Goal: Information Seeking & Learning: Learn about a topic

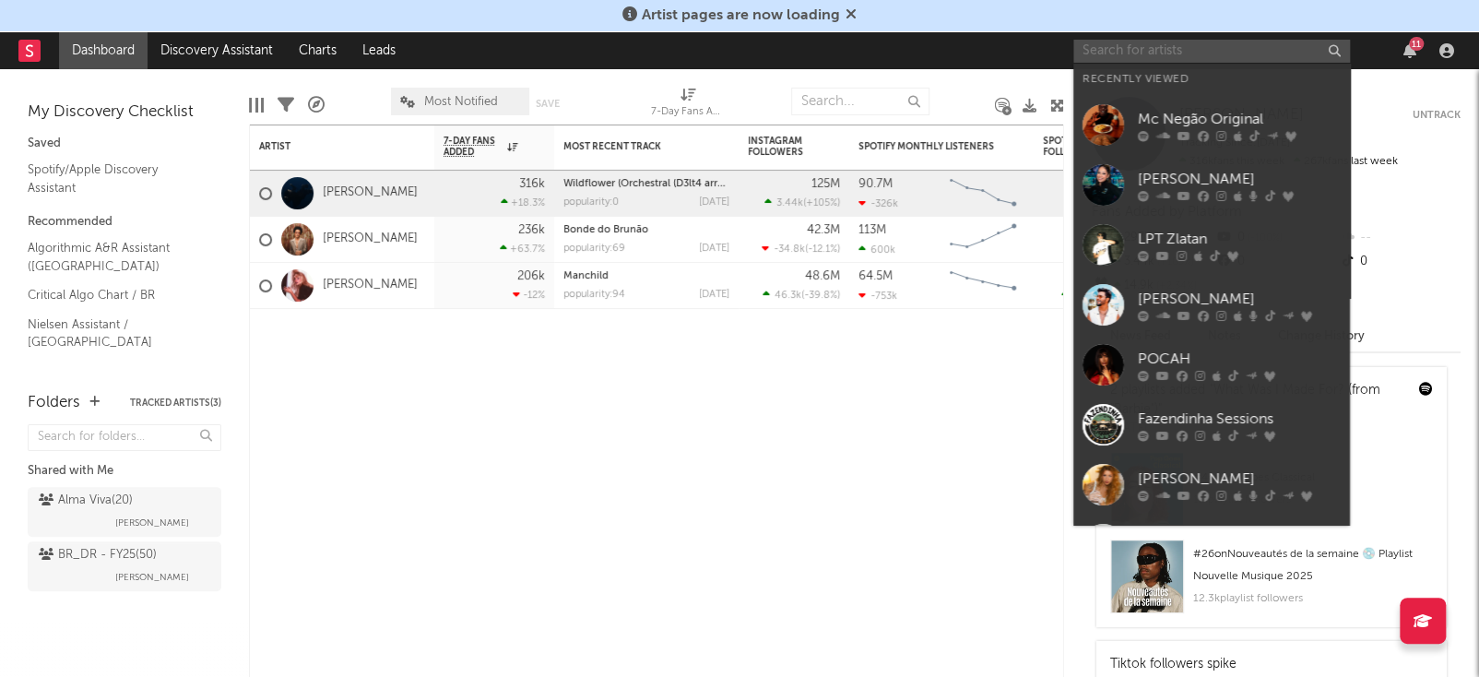
click at [1220, 51] on input "text" at bounding box center [1211, 51] width 277 height 23
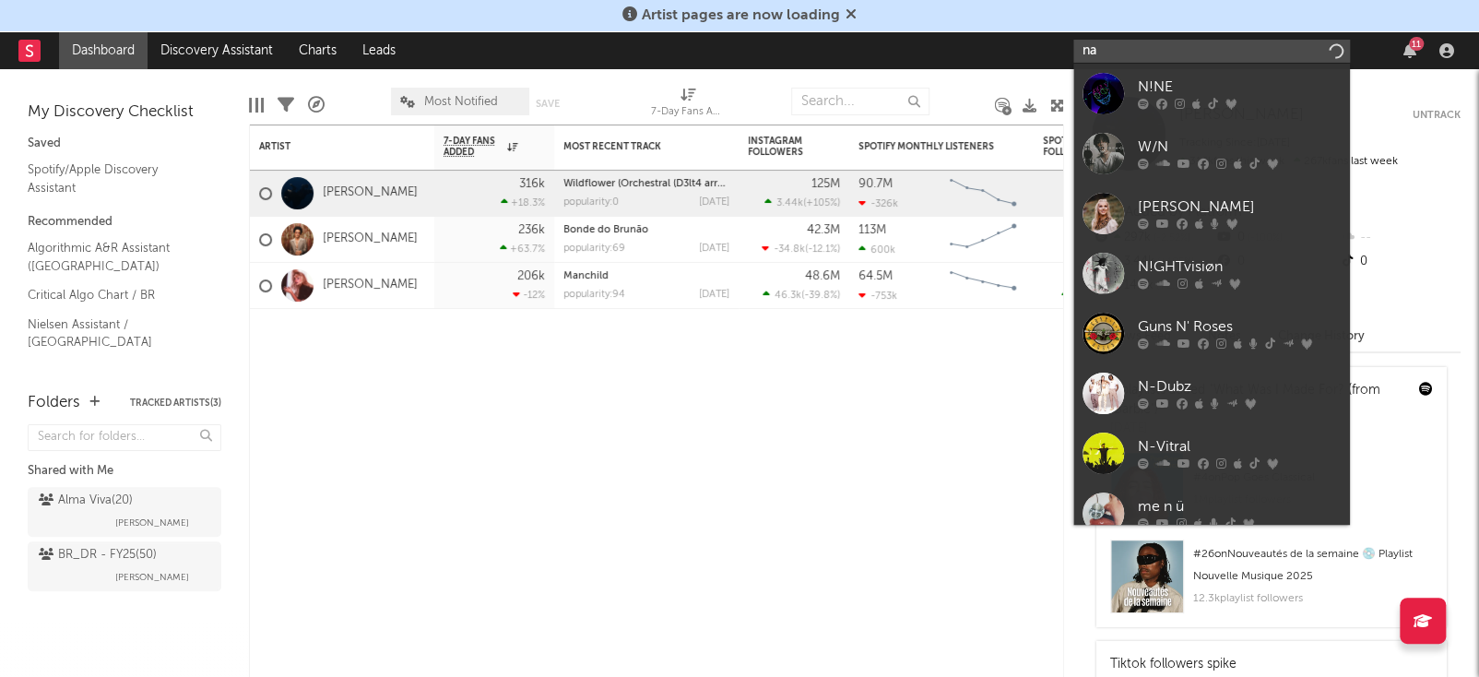
type input "n"
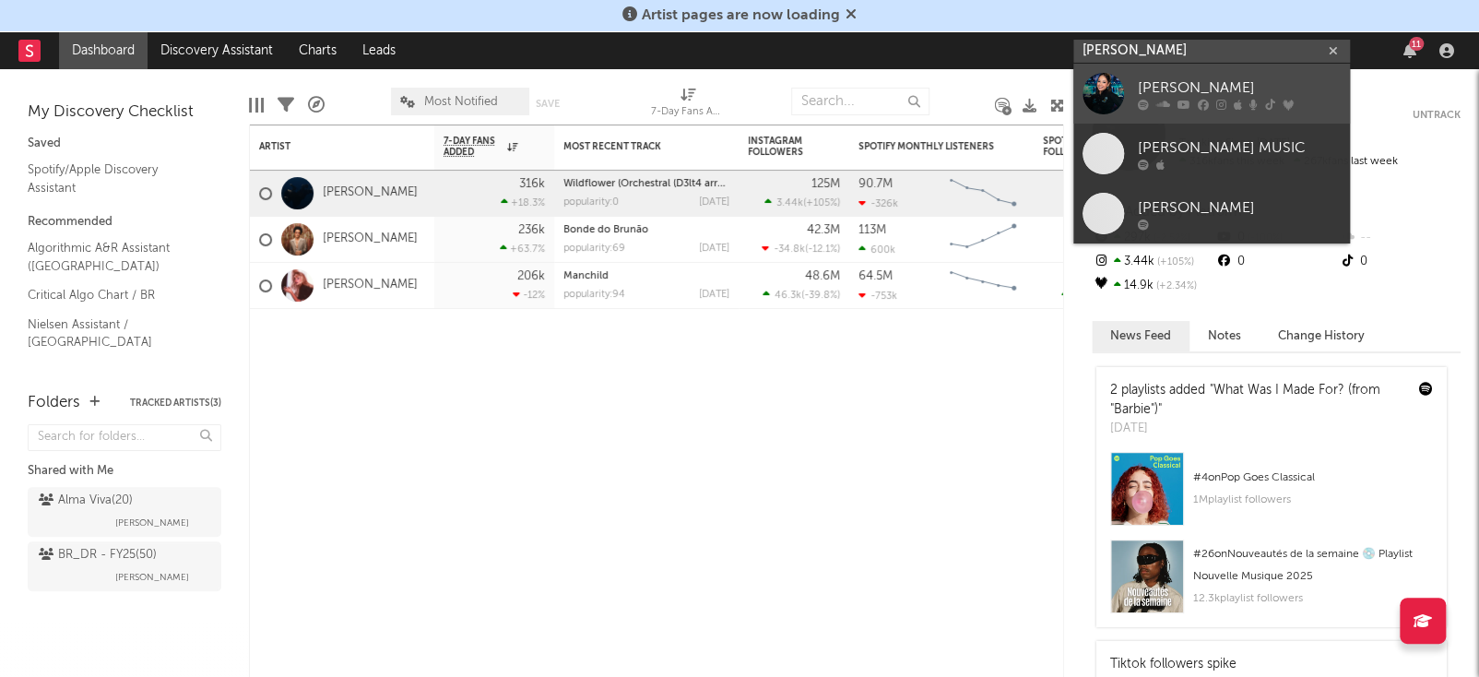
type input "marilia tavares"
click at [1214, 88] on div "[PERSON_NAME]" at bounding box center [1239, 88] width 203 height 22
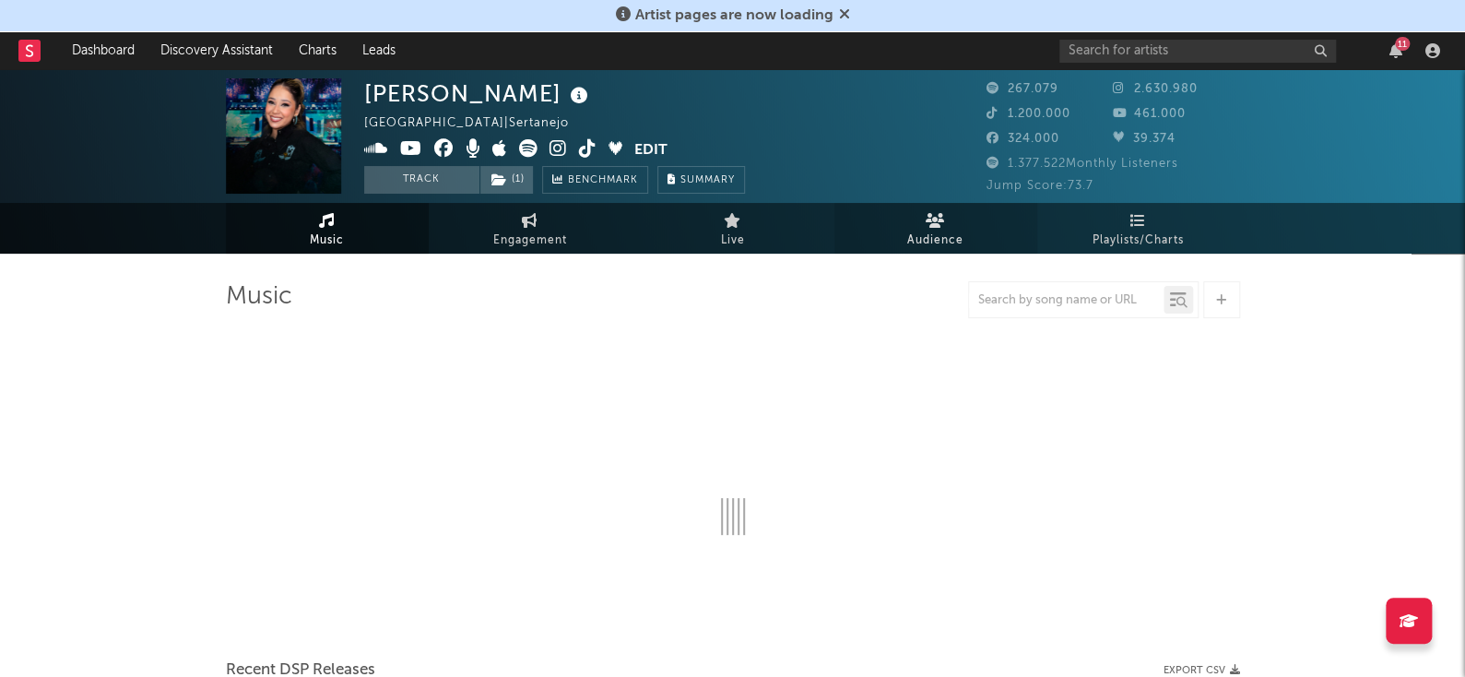
click at [905, 223] on link "Audience" at bounding box center [935, 228] width 203 height 51
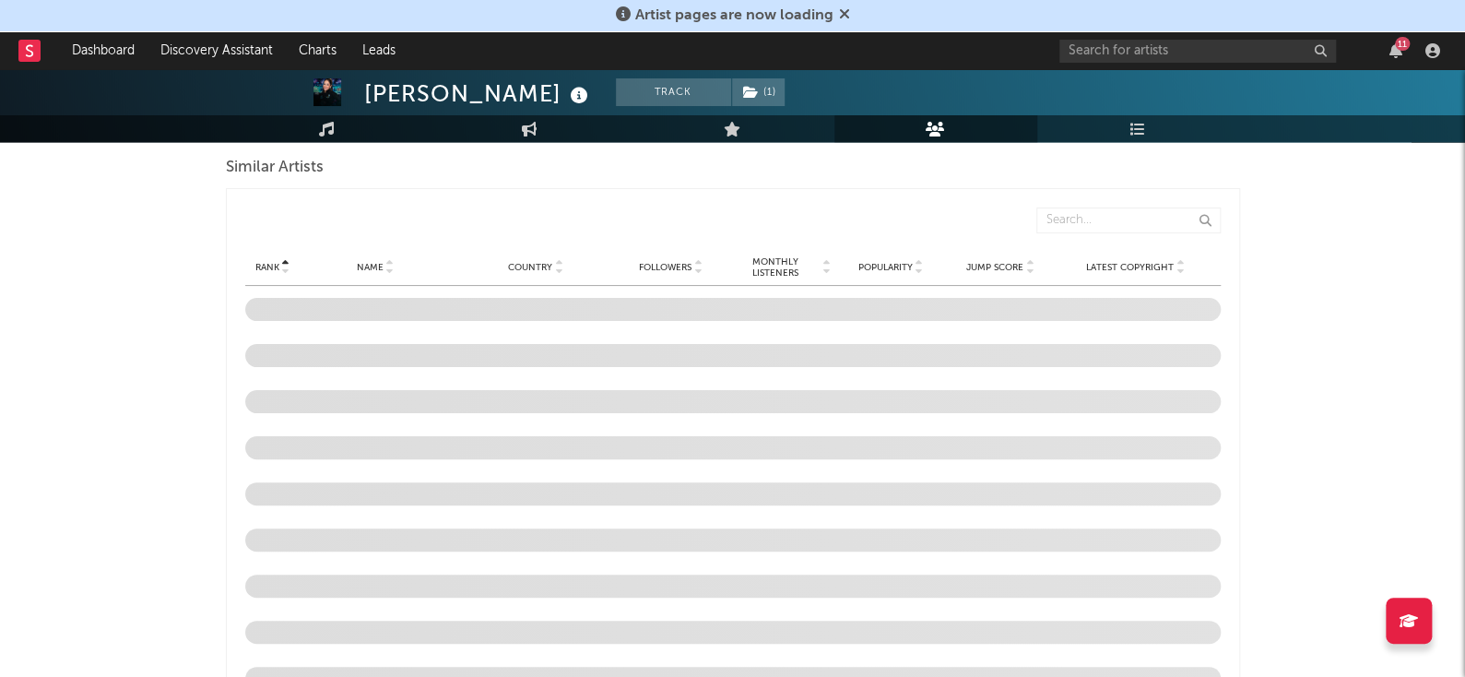
scroll to position [1717, 0]
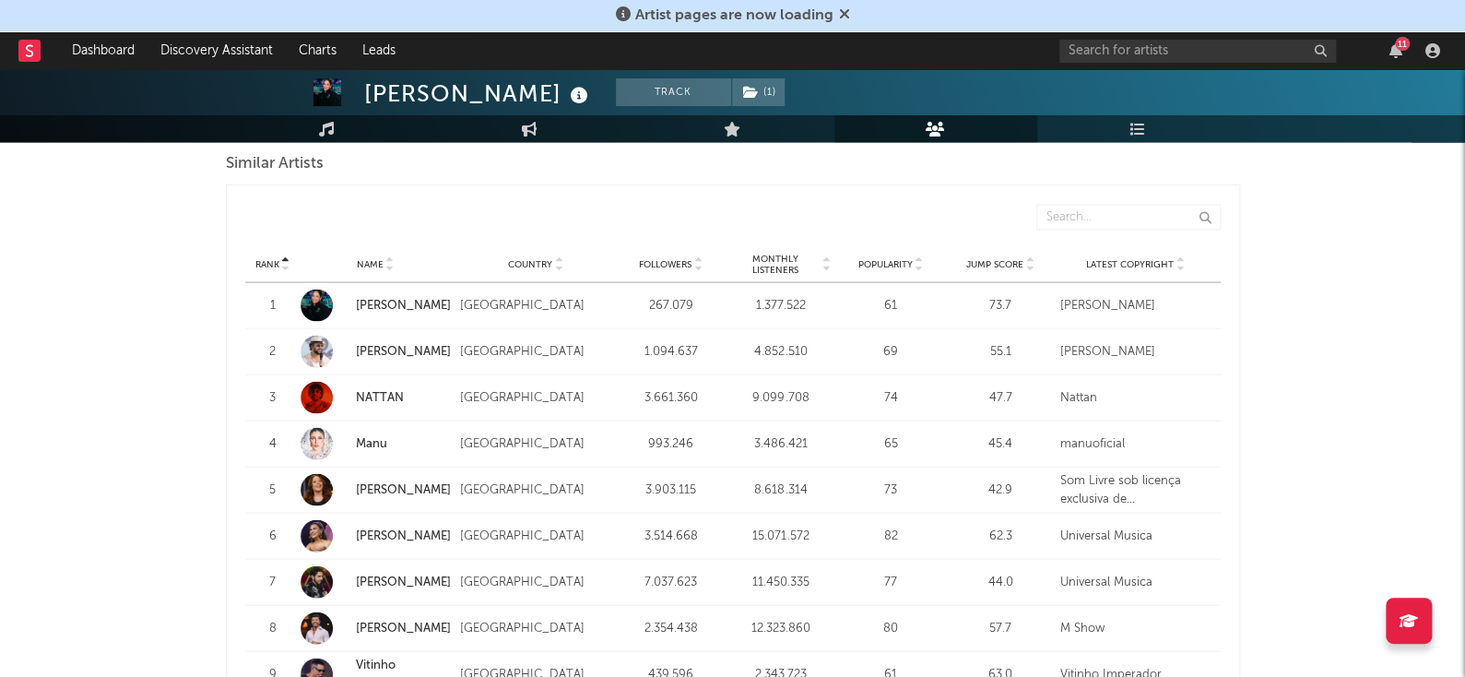
click at [409, 305] on link "[PERSON_NAME]" at bounding box center [403, 305] width 95 height 12
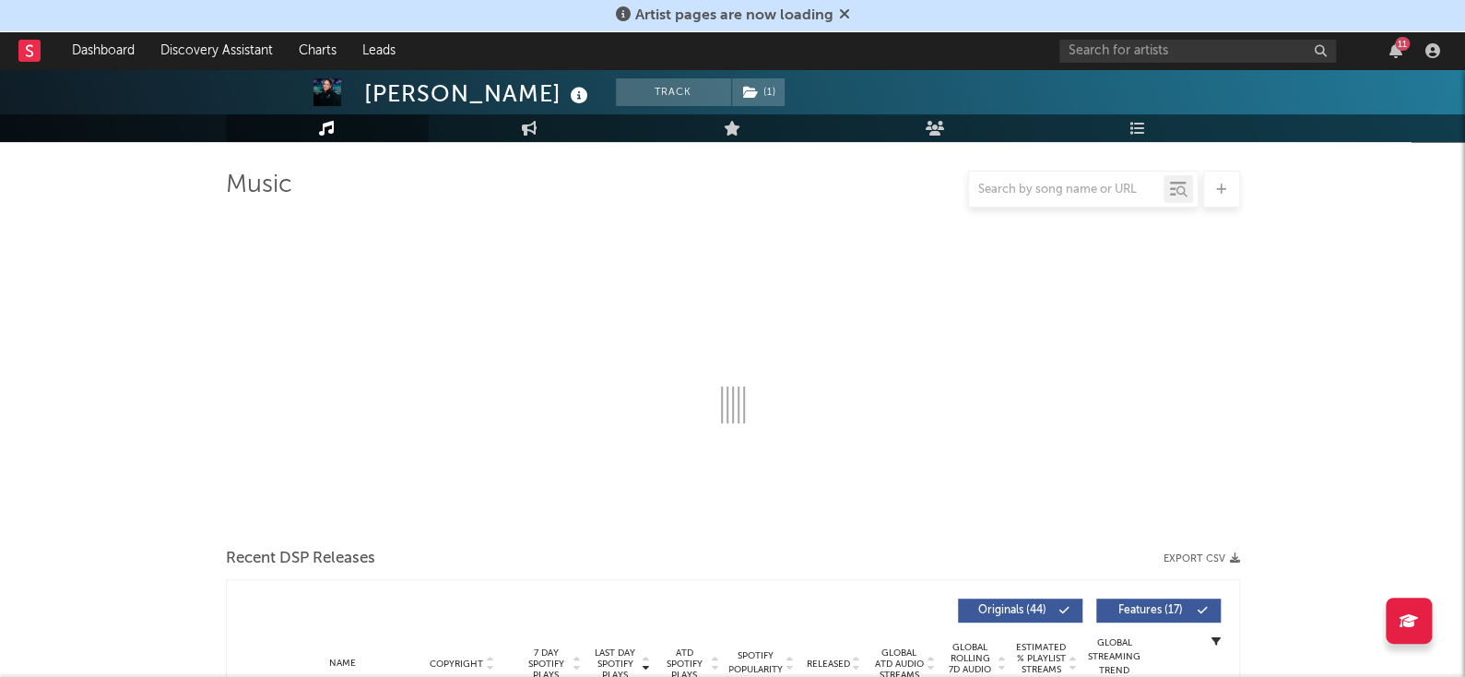
select select "6m"
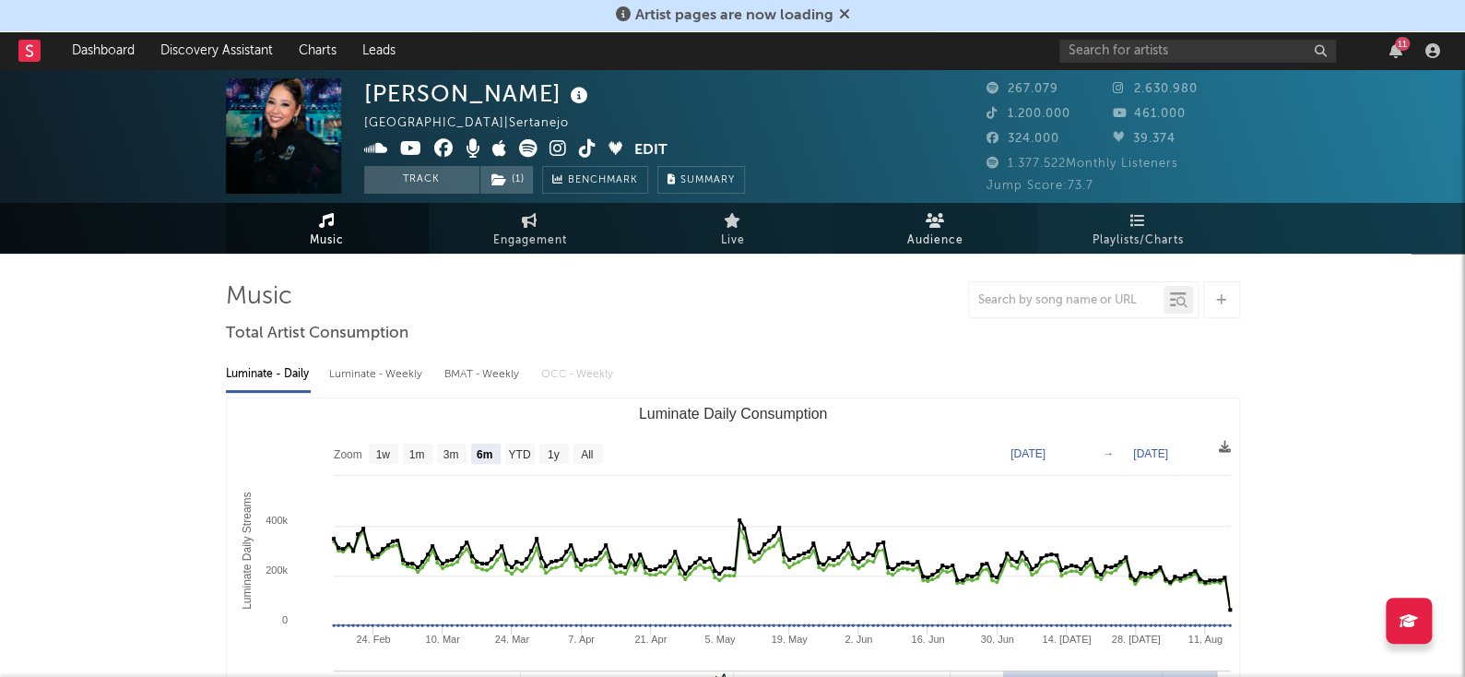
click at [945, 224] on link "Audience" at bounding box center [935, 228] width 203 height 51
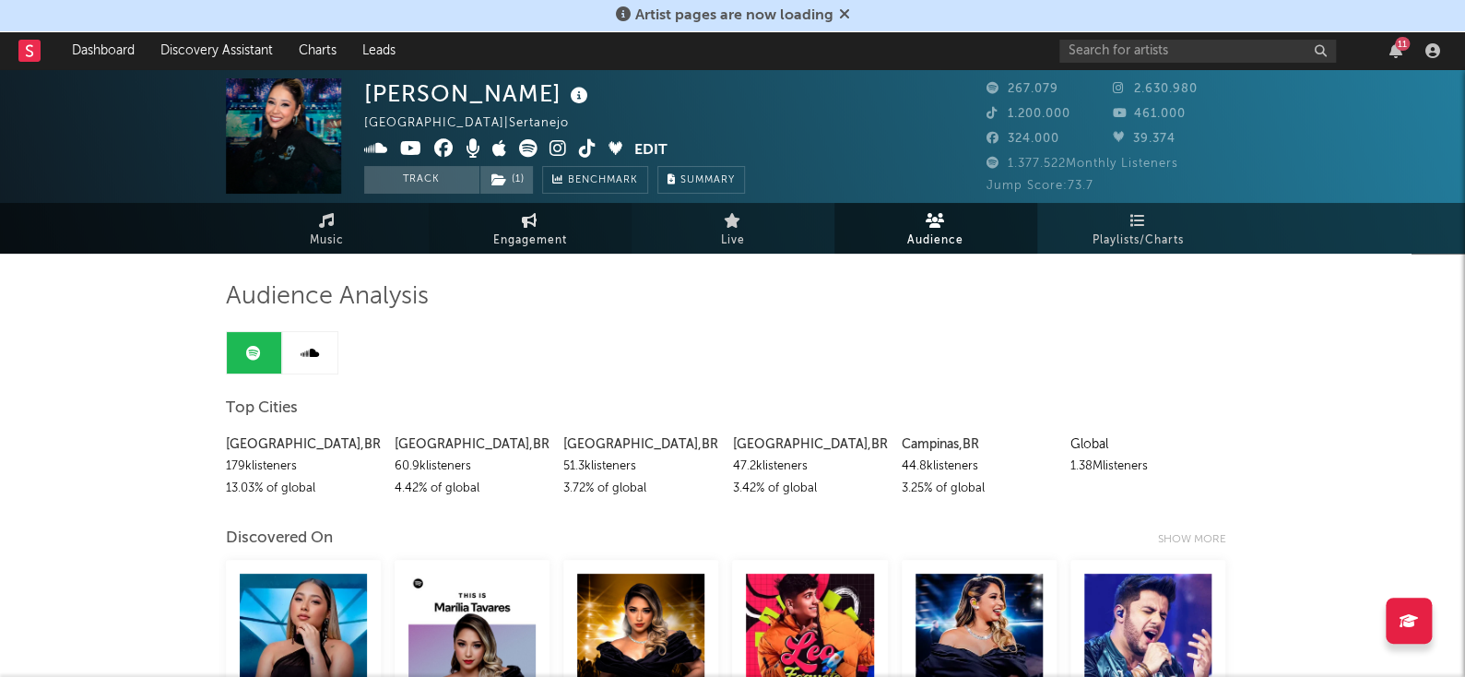
click at [526, 218] on icon at bounding box center [530, 220] width 16 height 15
select select "1w"
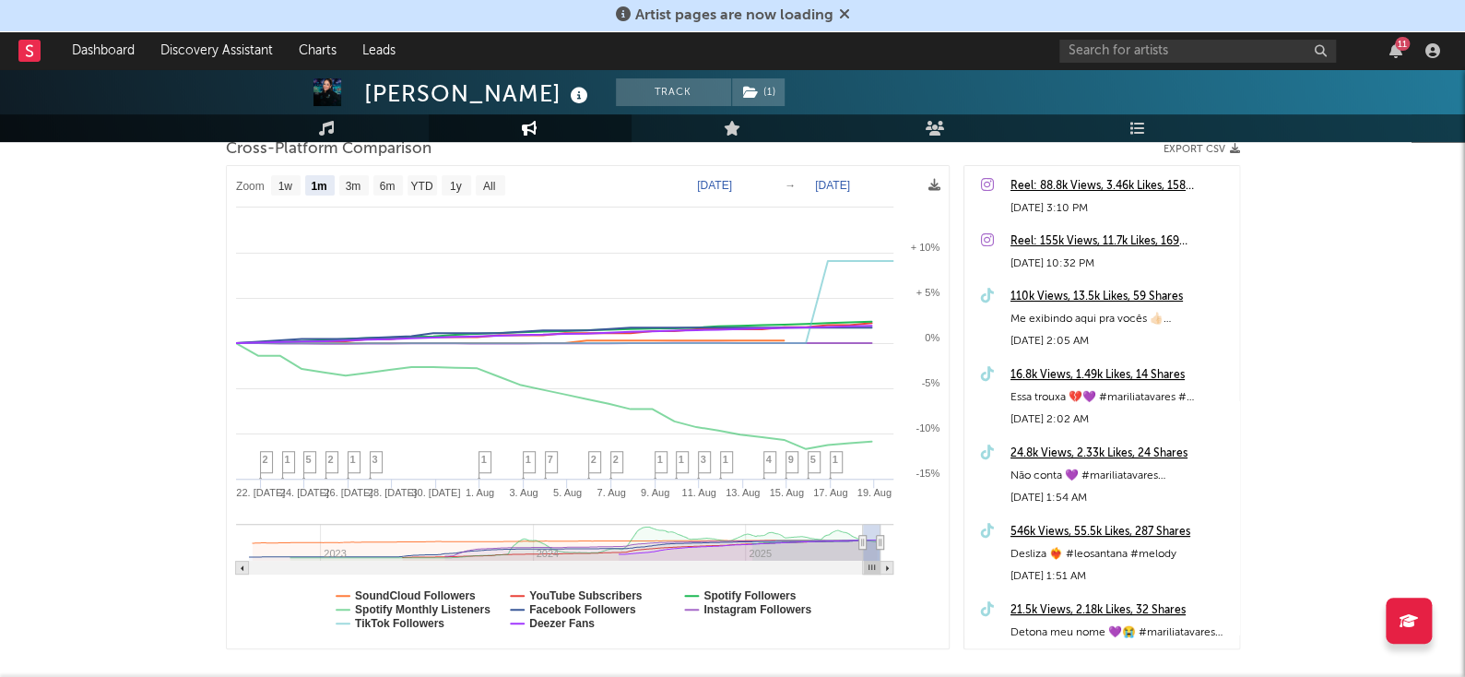
scroll to position [245, 0]
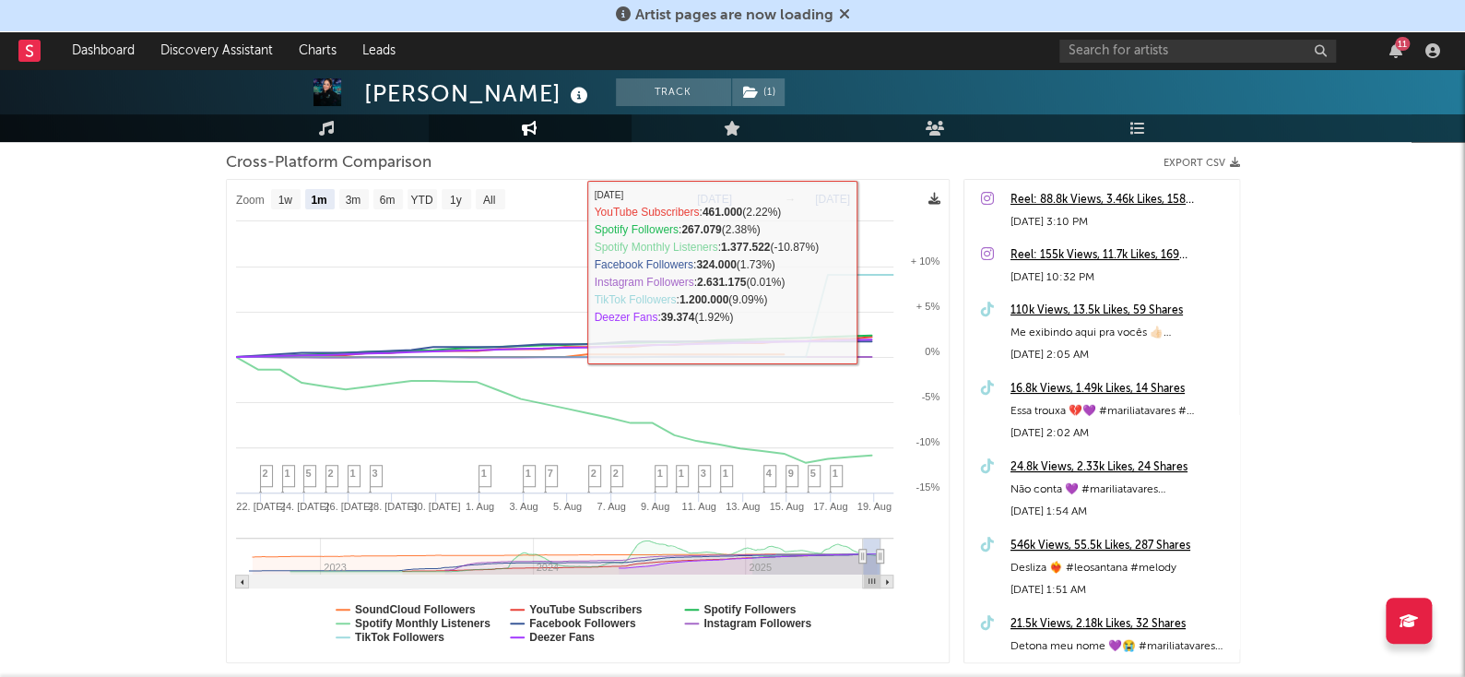
click at [931, 193] on icon at bounding box center [935, 199] width 12 height 12
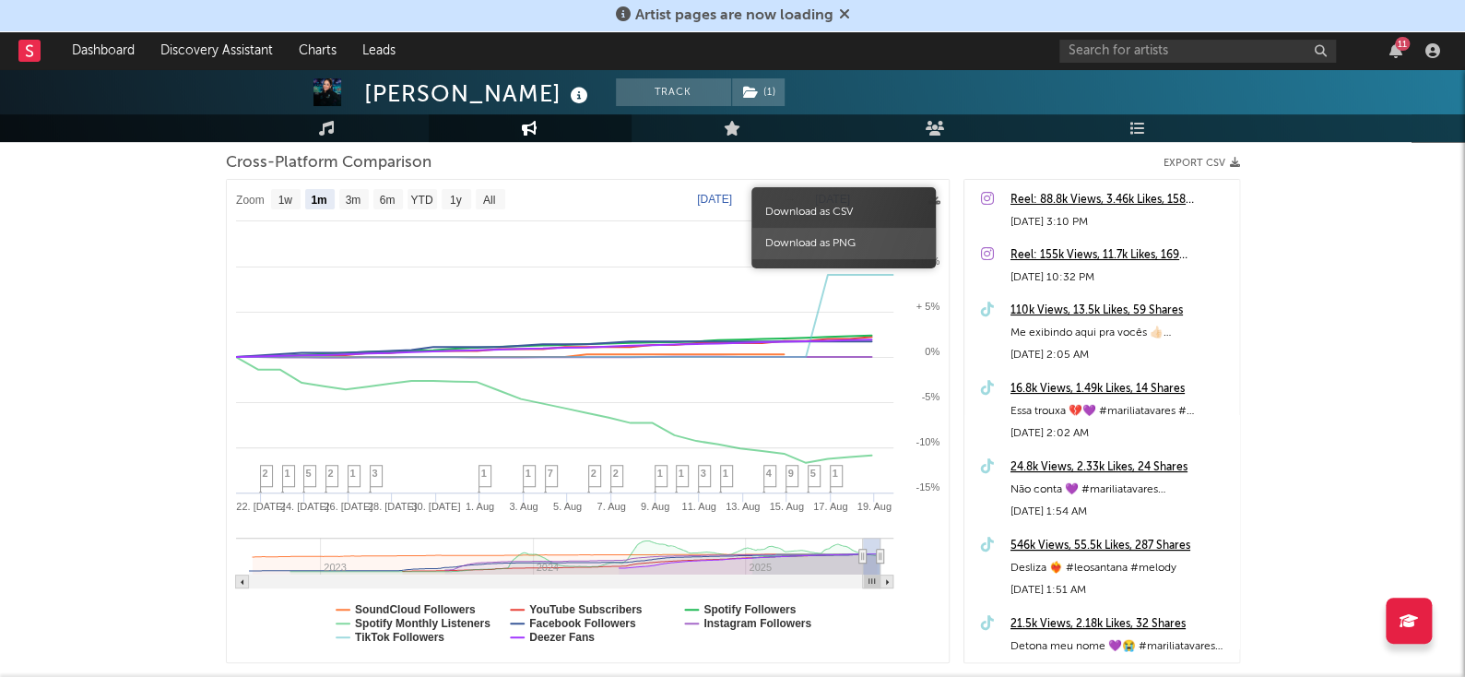
click at [889, 243] on span "Download as PNG" at bounding box center [843, 243] width 184 height 31
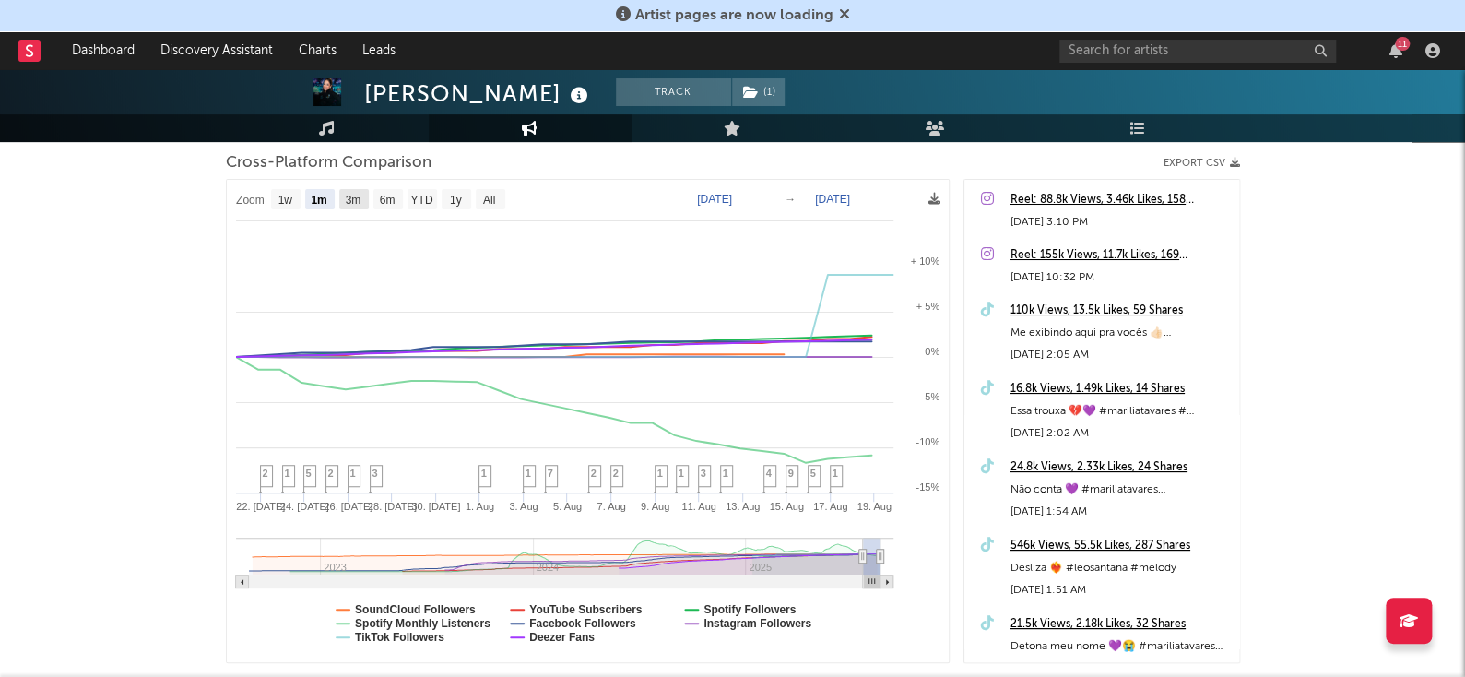
drag, startPoint x: 366, startPoint y: 193, endPoint x: 408, endPoint y: 199, distance: 42.0
click at [408, 199] on g "Zoom 1w 1m 3m 6m YTD 1y All" at bounding box center [370, 199] width 269 height 20
click at [408, 199] on rect at bounding box center [423, 199] width 30 height 20
select select "YTD"
type input "2025-01-01"
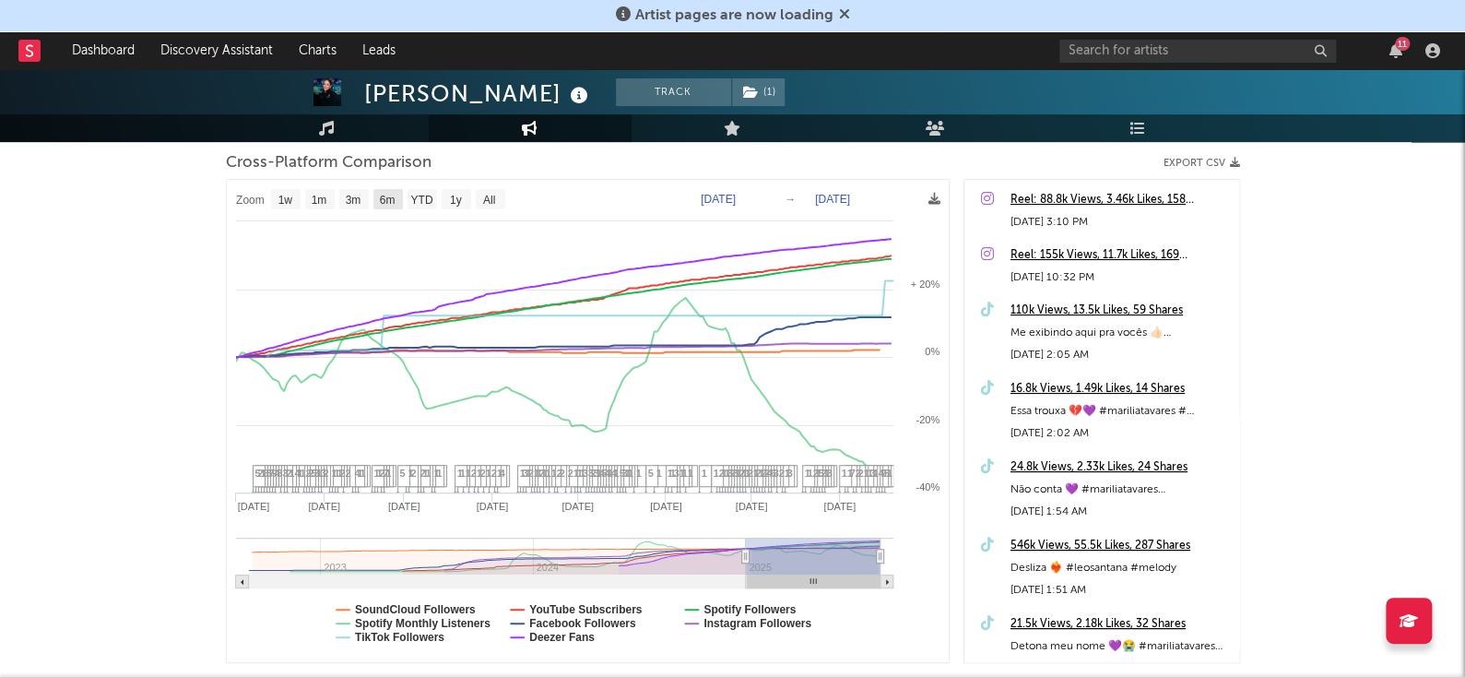
click at [382, 194] on text "6m" at bounding box center [387, 200] width 16 height 13
select select "6m"
type input "[DATE]"
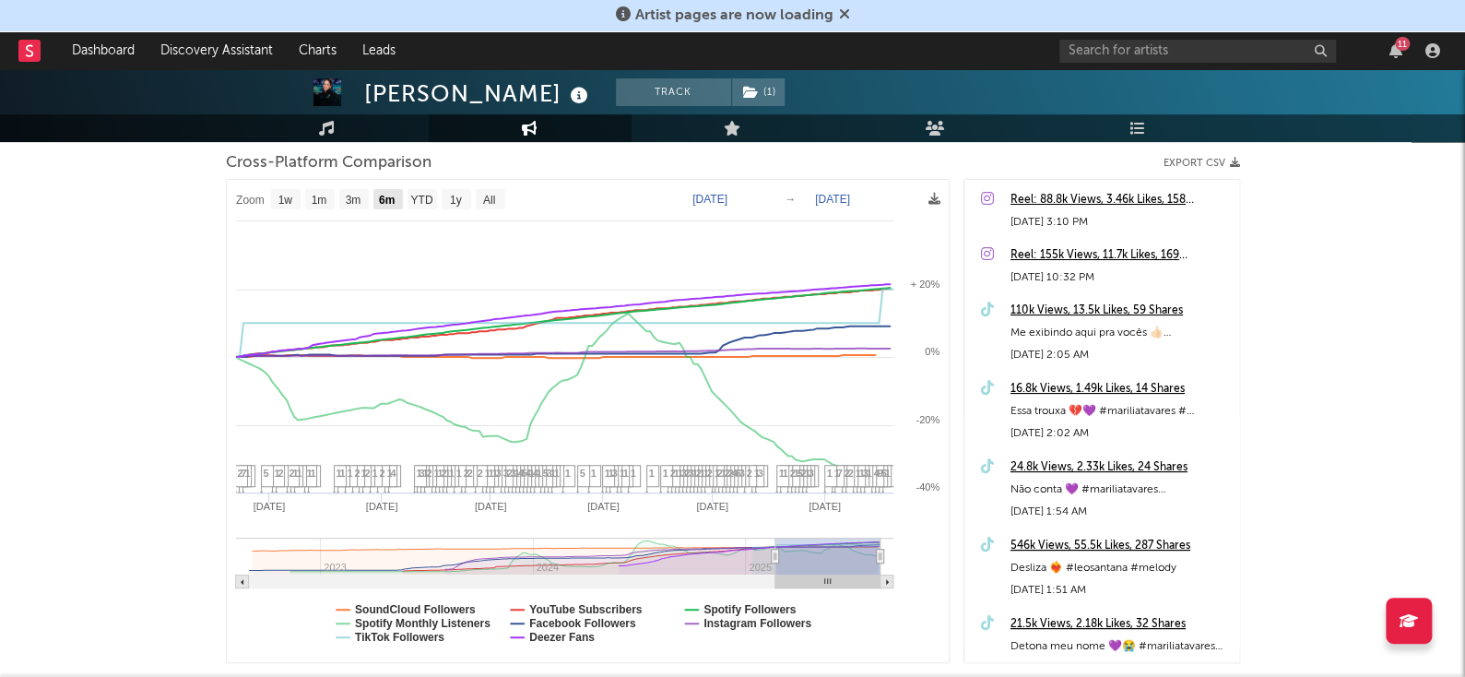
click at [386, 205] on text "6m" at bounding box center [386, 200] width 16 height 13
select select "6m"
click at [421, 205] on text "YTD" at bounding box center [421, 200] width 22 height 13
select select "YTD"
type input "2025-01-01"
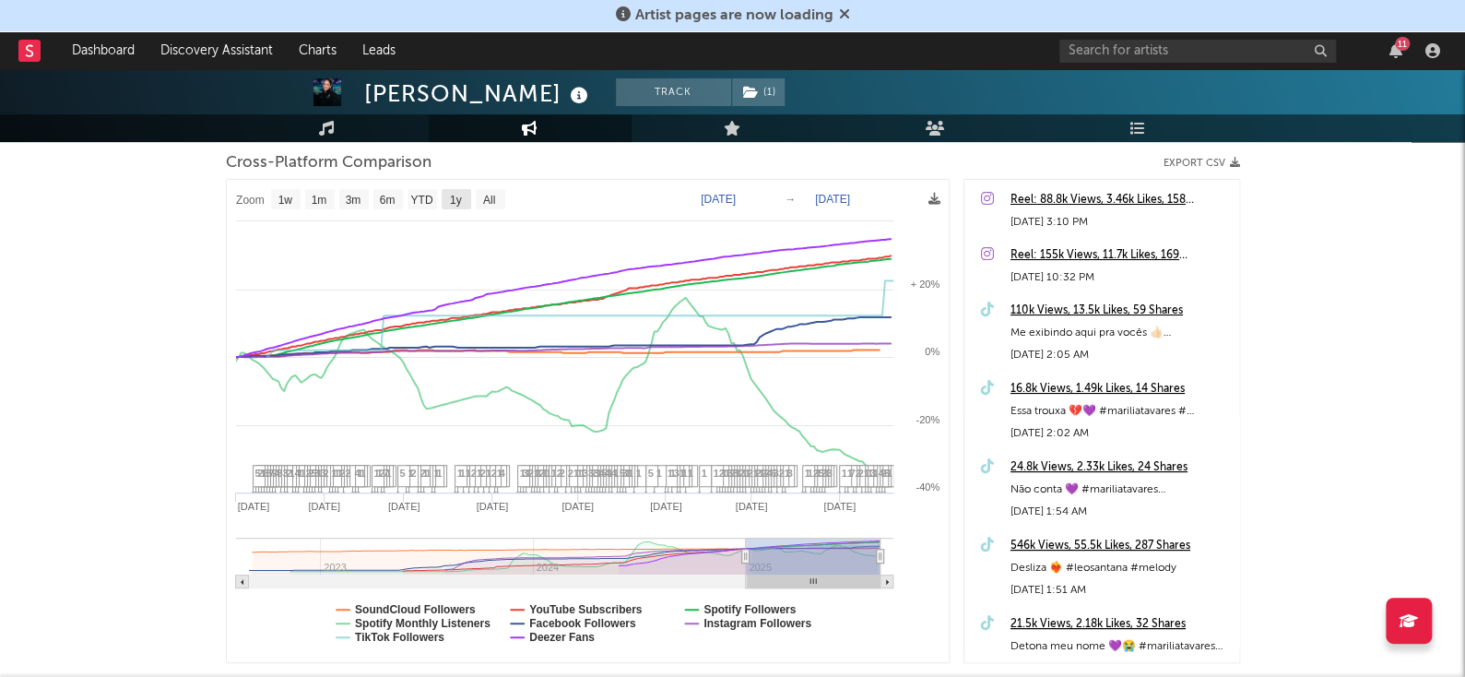
click at [464, 198] on rect at bounding box center [457, 199] width 30 height 20
select select "1y"
type input "[DATE]"
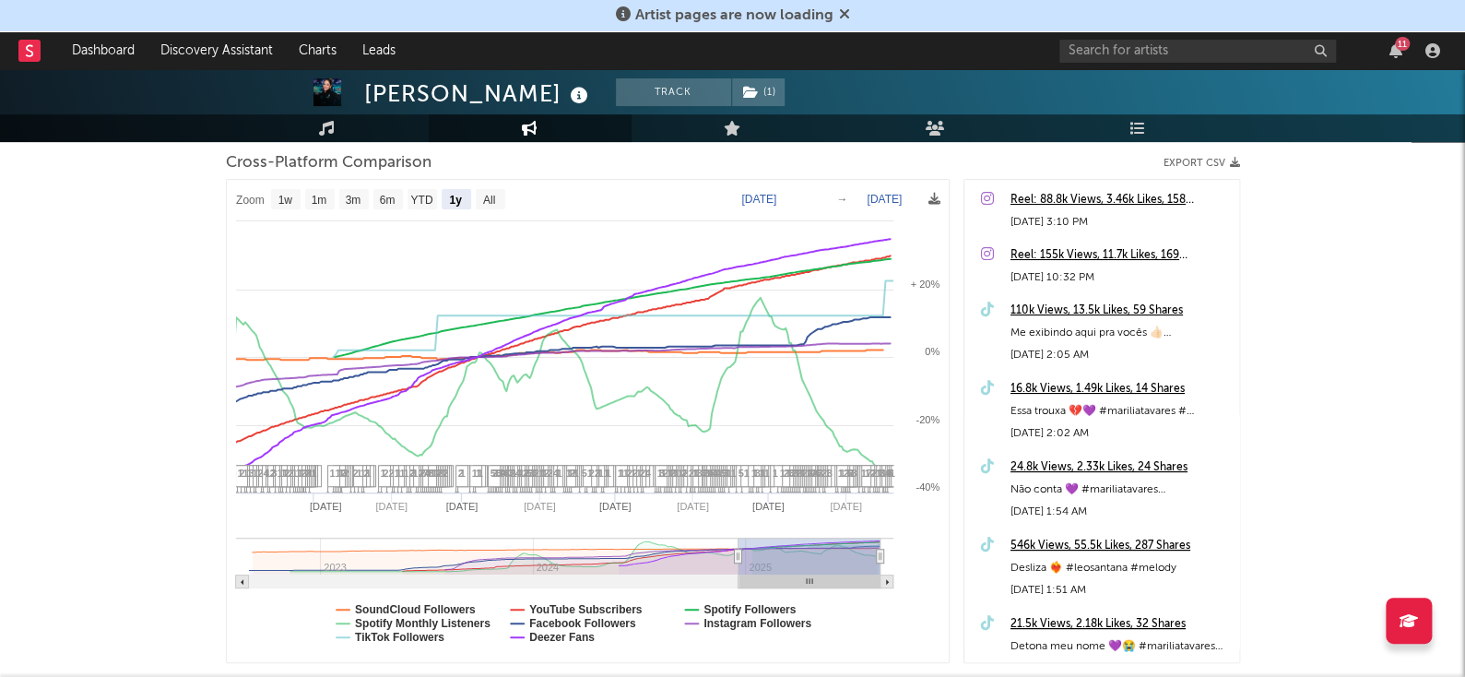
select select "1y"
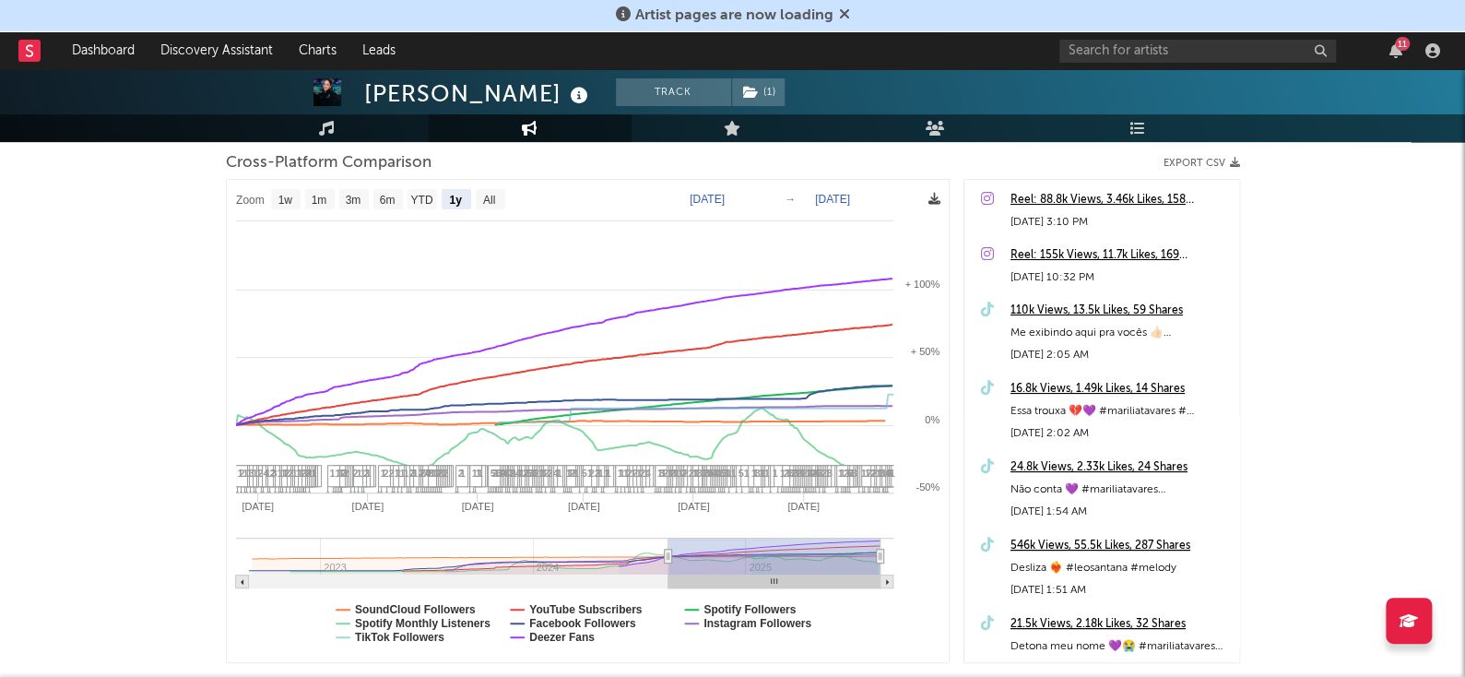
click at [936, 196] on icon at bounding box center [935, 199] width 12 height 12
click at [917, 182] on rect at bounding box center [588, 421] width 722 height 482
click at [931, 201] on icon at bounding box center [935, 199] width 12 height 12
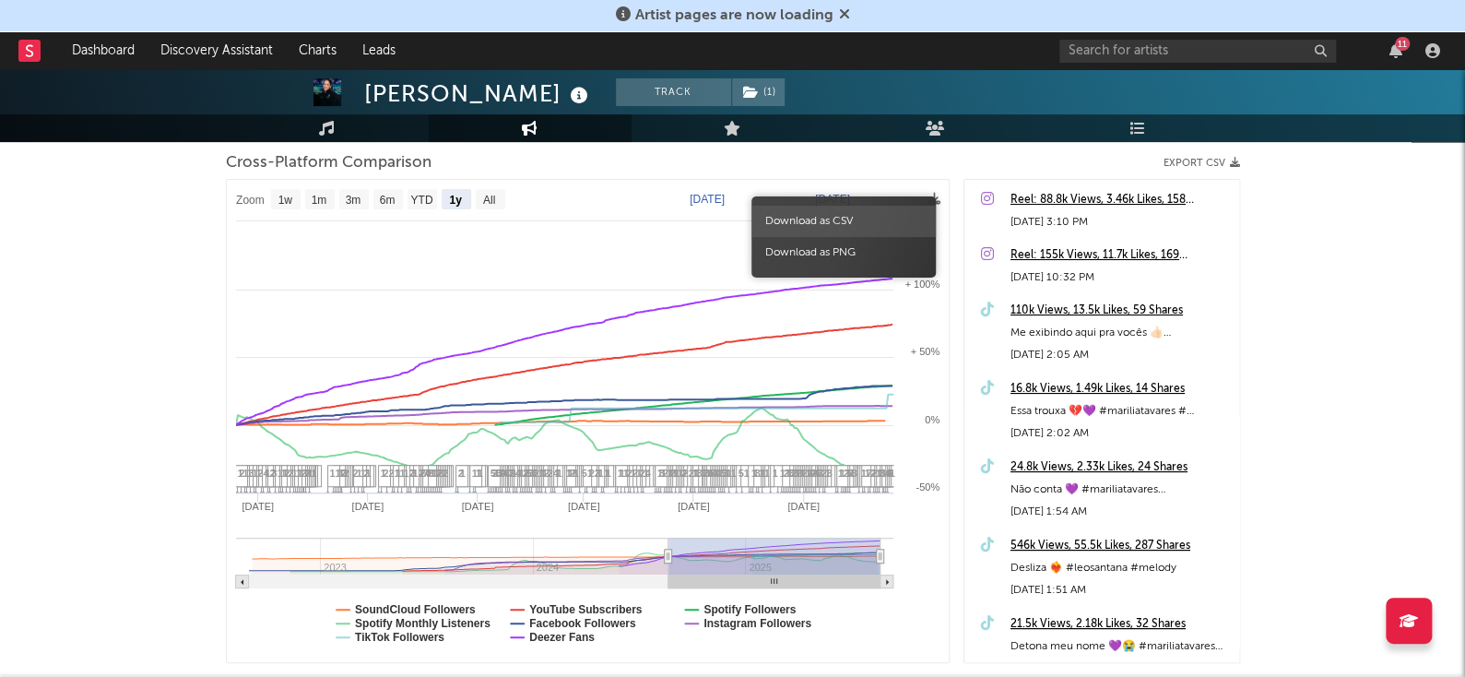
click at [879, 214] on span "Download as CSV" at bounding box center [843, 221] width 184 height 31
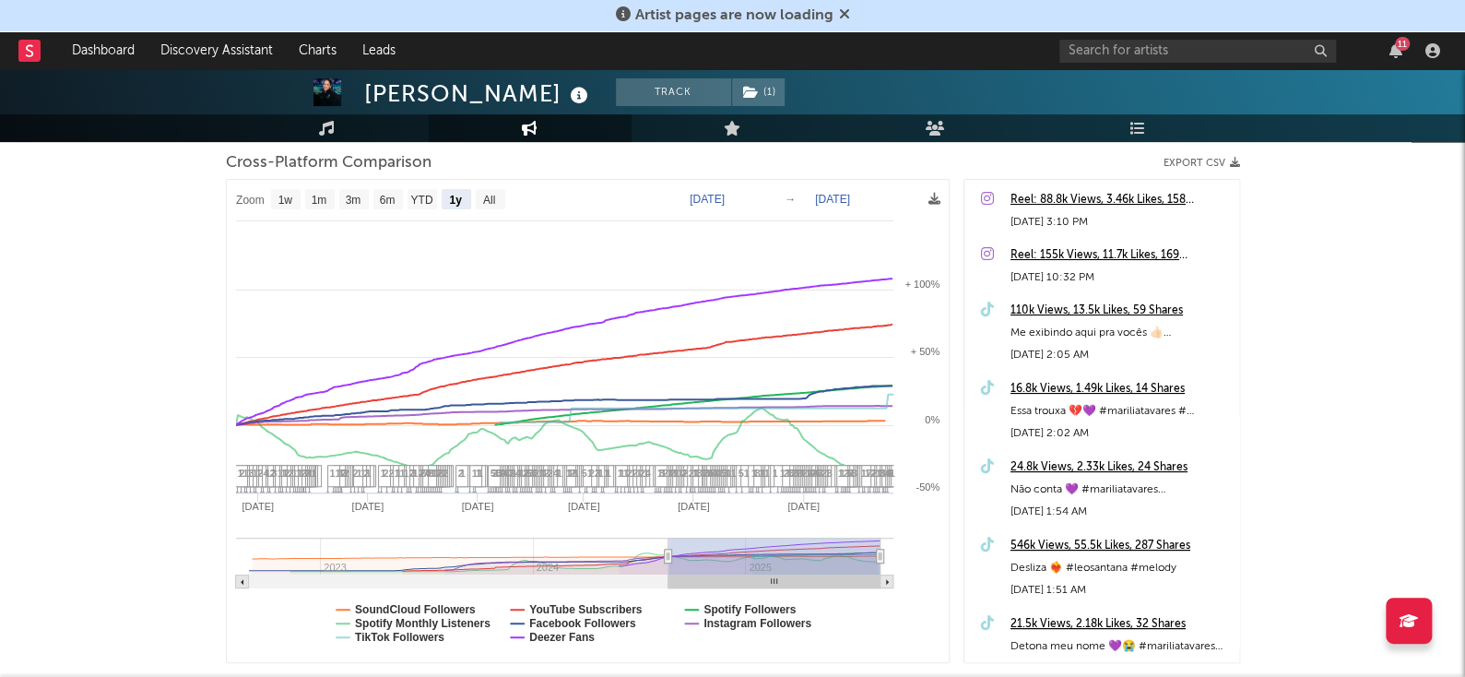
click at [925, 205] on rect at bounding box center [588, 421] width 722 height 482
click at [933, 201] on icon at bounding box center [935, 199] width 12 height 12
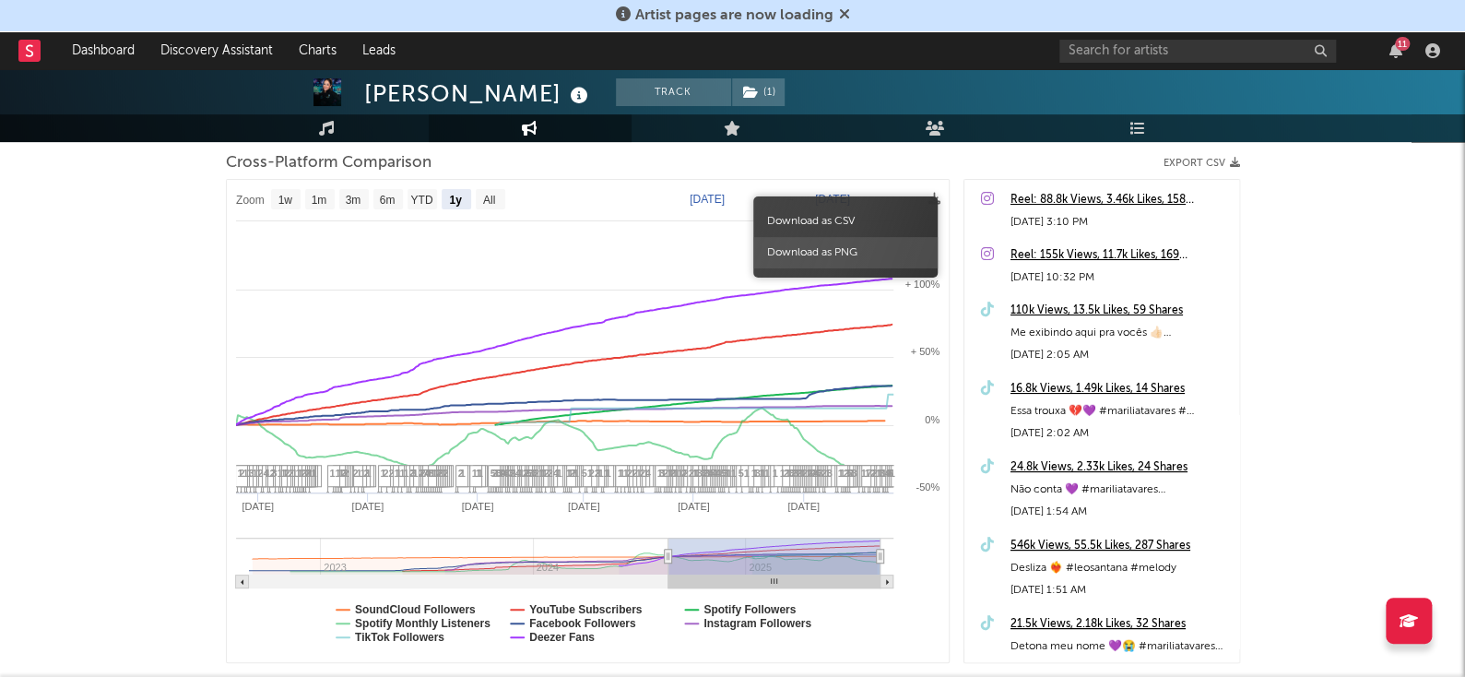
click at [905, 248] on span "Download as PNG" at bounding box center [845, 252] width 184 height 31
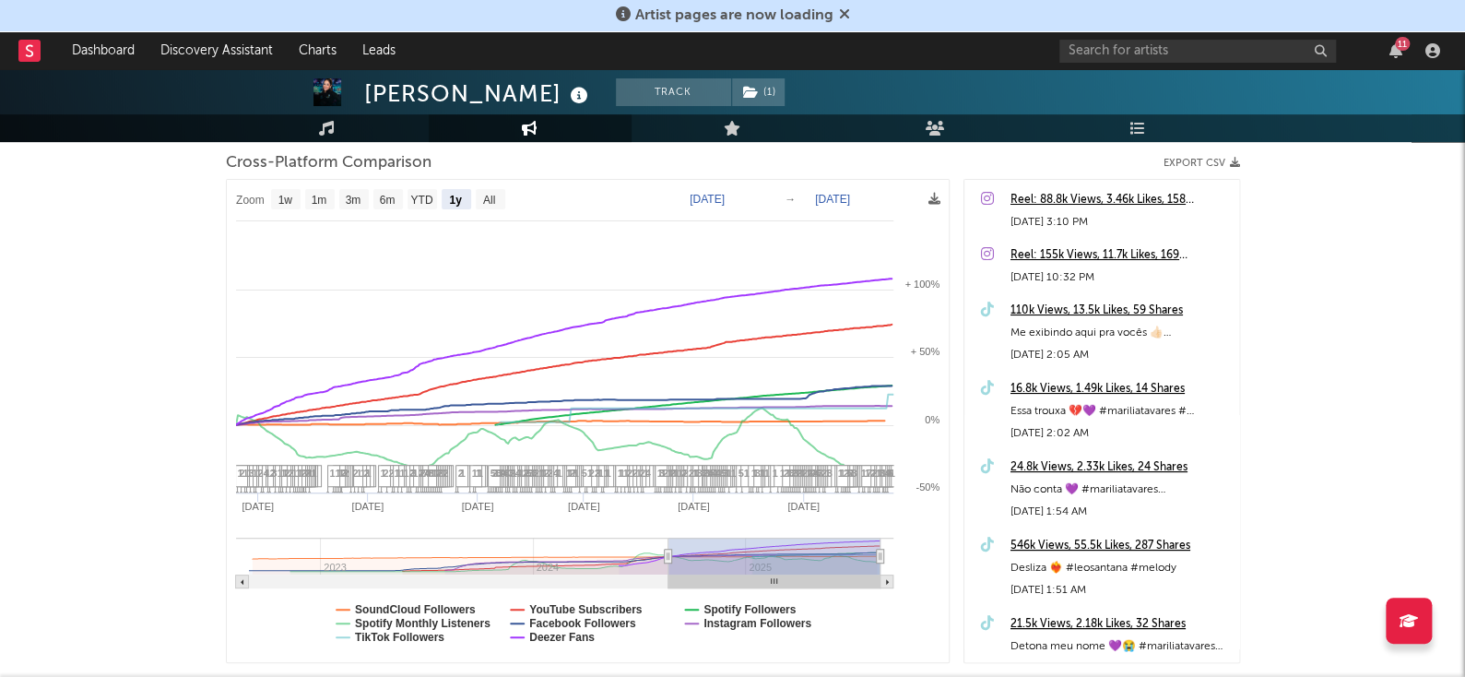
click at [75, 431] on div "Marília Tavares Track ( 1 ) Brazil | Sertanejo Edit Track ( 1 ) Benchmark Summa…" at bounding box center [732, 308] width 1465 height 968
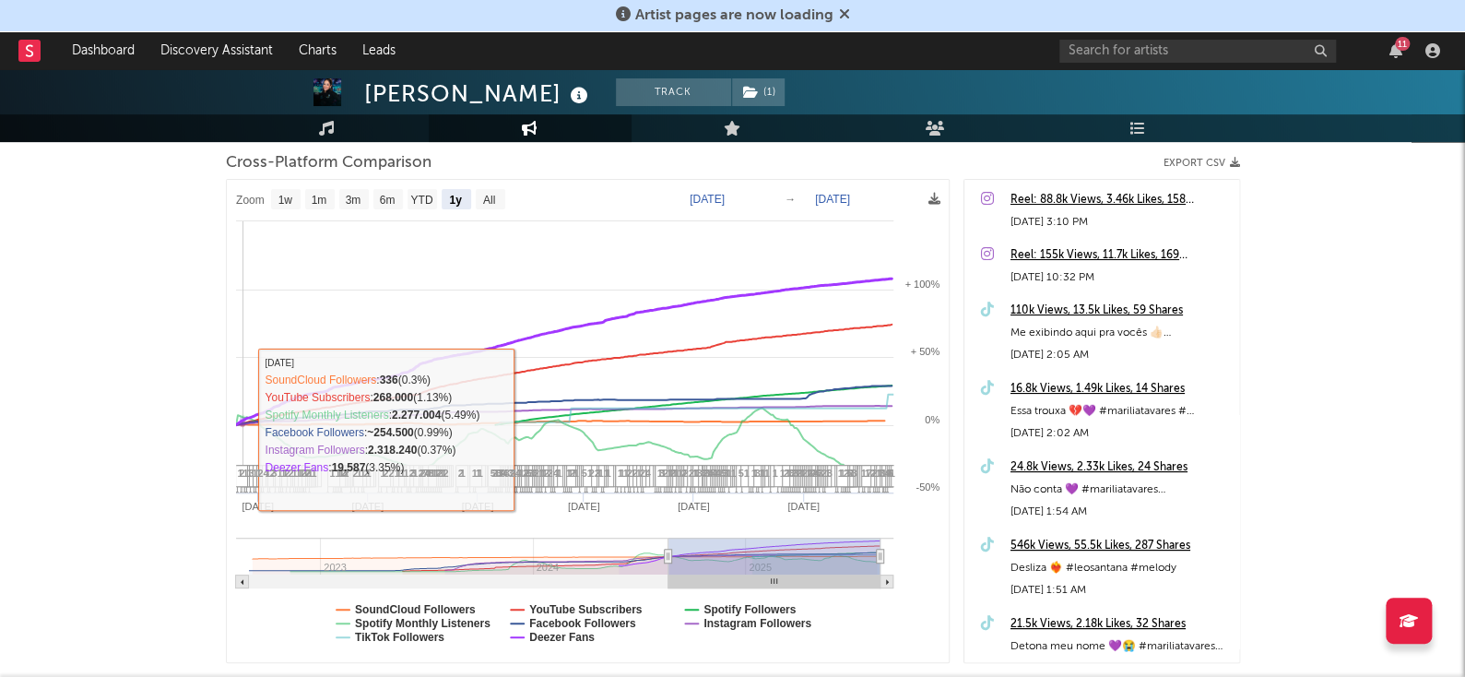
click at [243, 426] on icon at bounding box center [562, 352] width 657 height 148
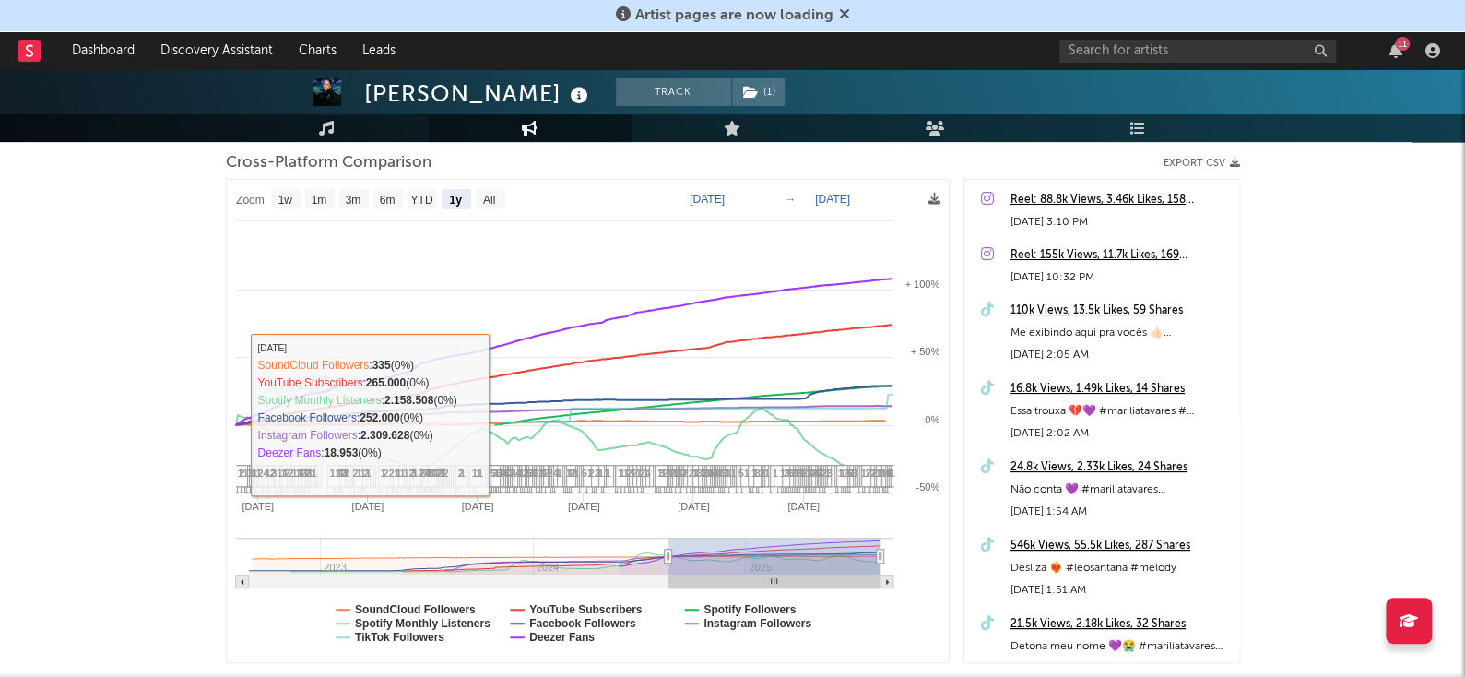
click at [231, 408] on rect at bounding box center [588, 421] width 722 height 482
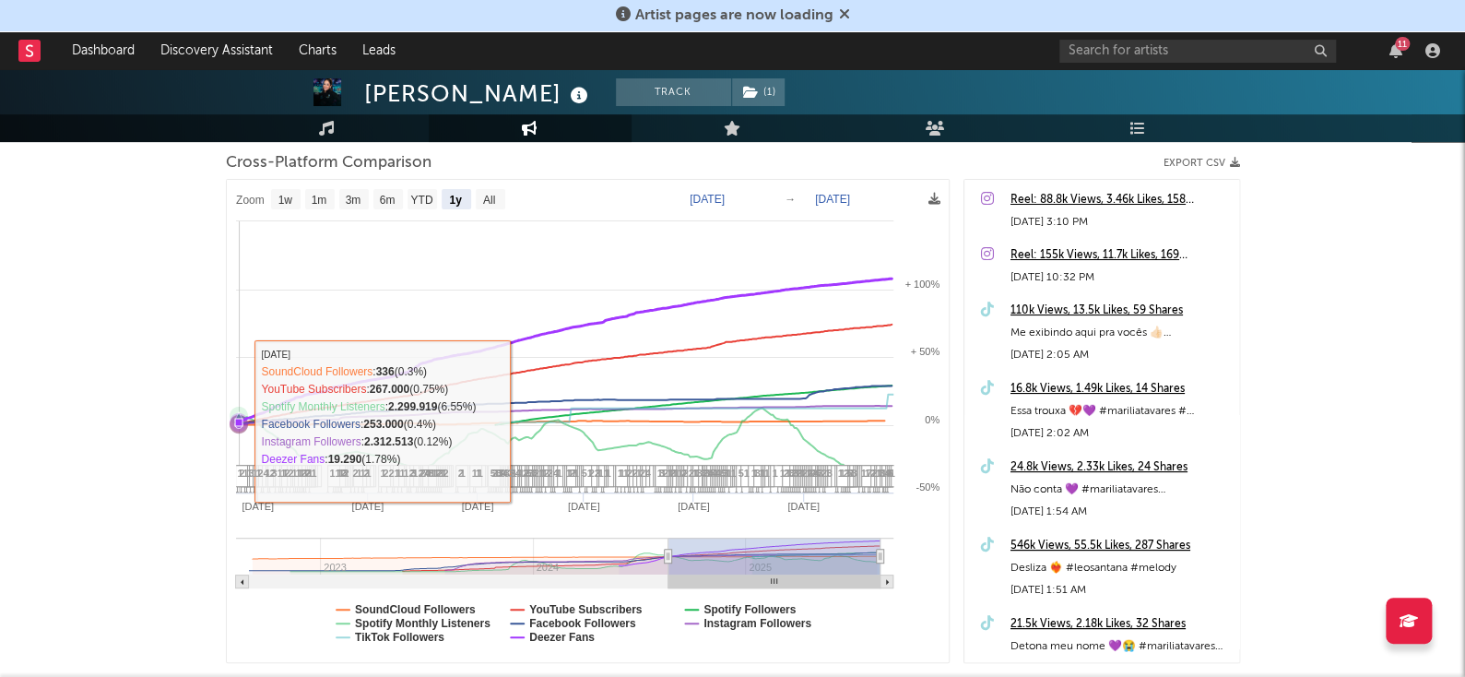
click at [239, 420] on icon at bounding box center [238, 422] width 7 height 7
drag, startPoint x: 239, startPoint y: 420, endPoint x: 207, endPoint y: 443, distance: 38.9
click at [207, 443] on div "Marília Tavares Track ( 1 ) Brazil | Sertanejo Edit Track ( 1 ) Benchmark Summa…" at bounding box center [732, 308] width 1465 height 968
type input "2024-08-21"
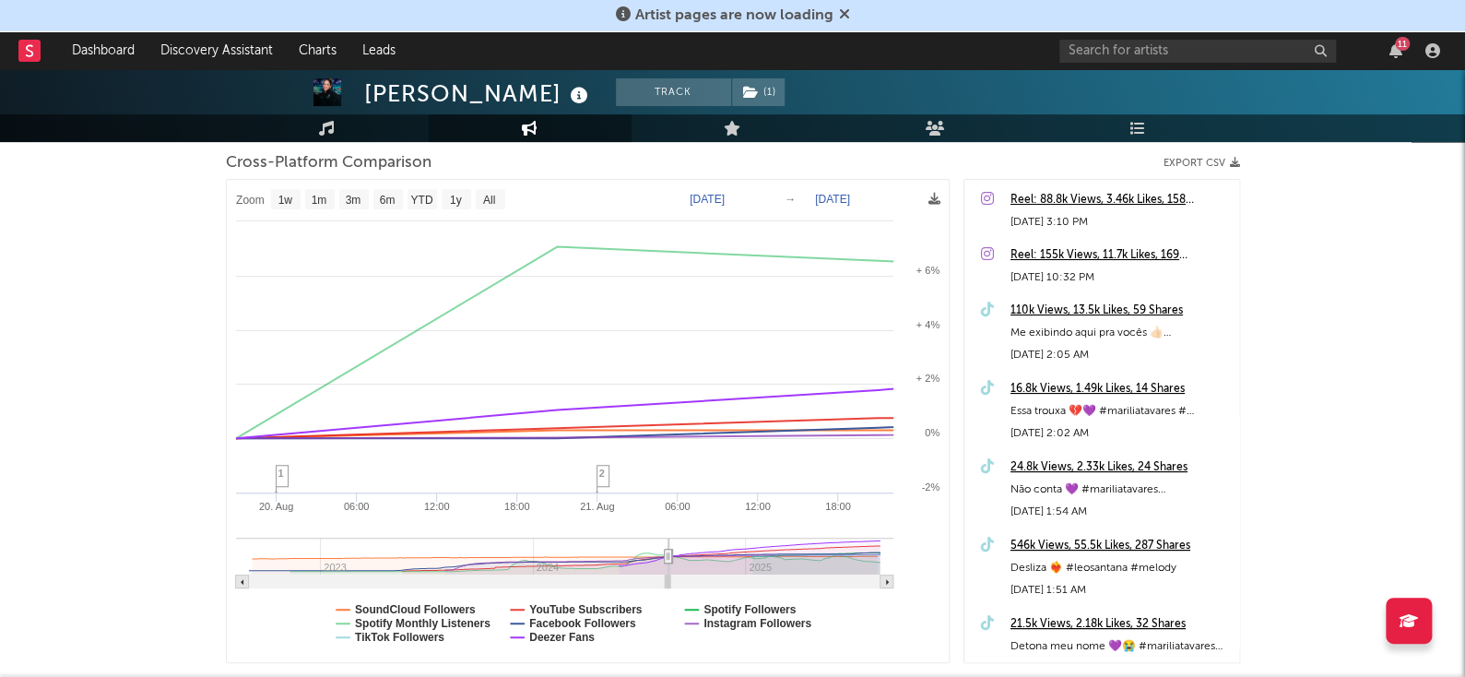
scroll to position [281, 0]
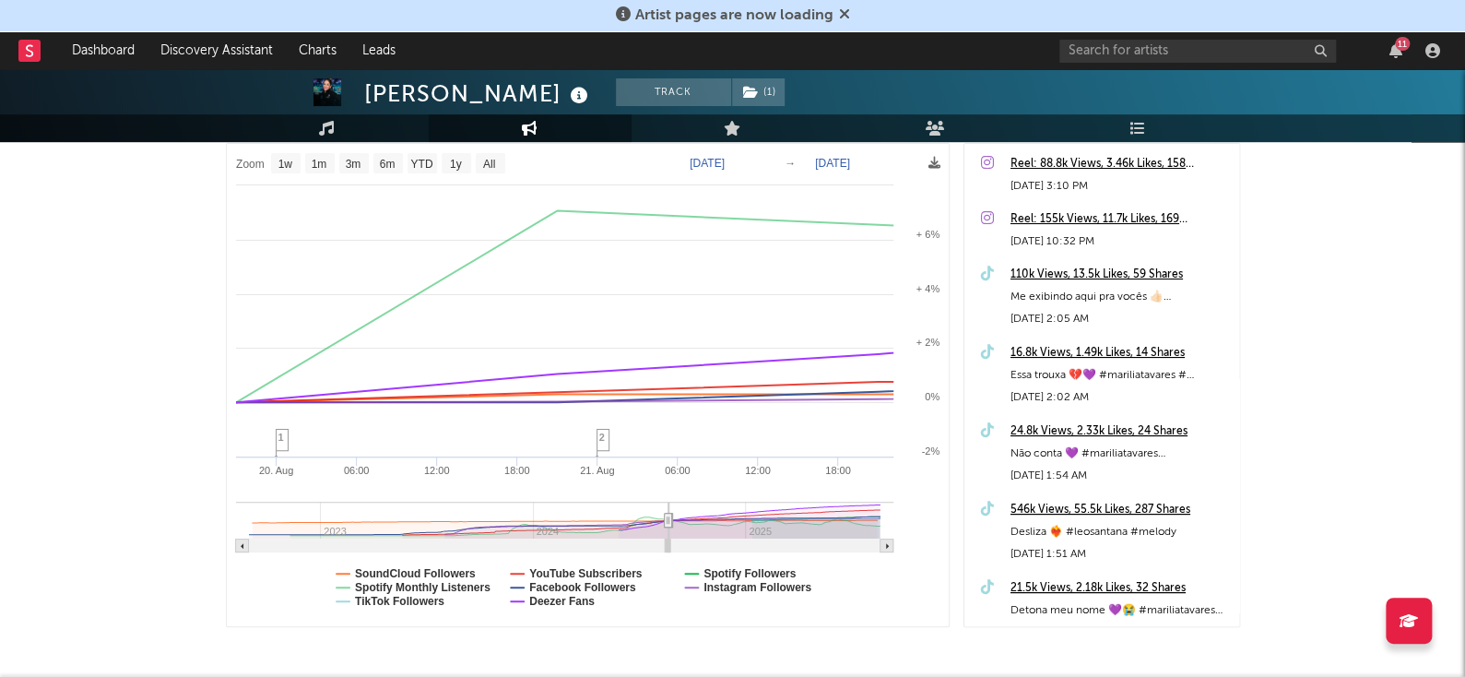
click at [895, 293] on rect at bounding box center [588, 385] width 722 height 482
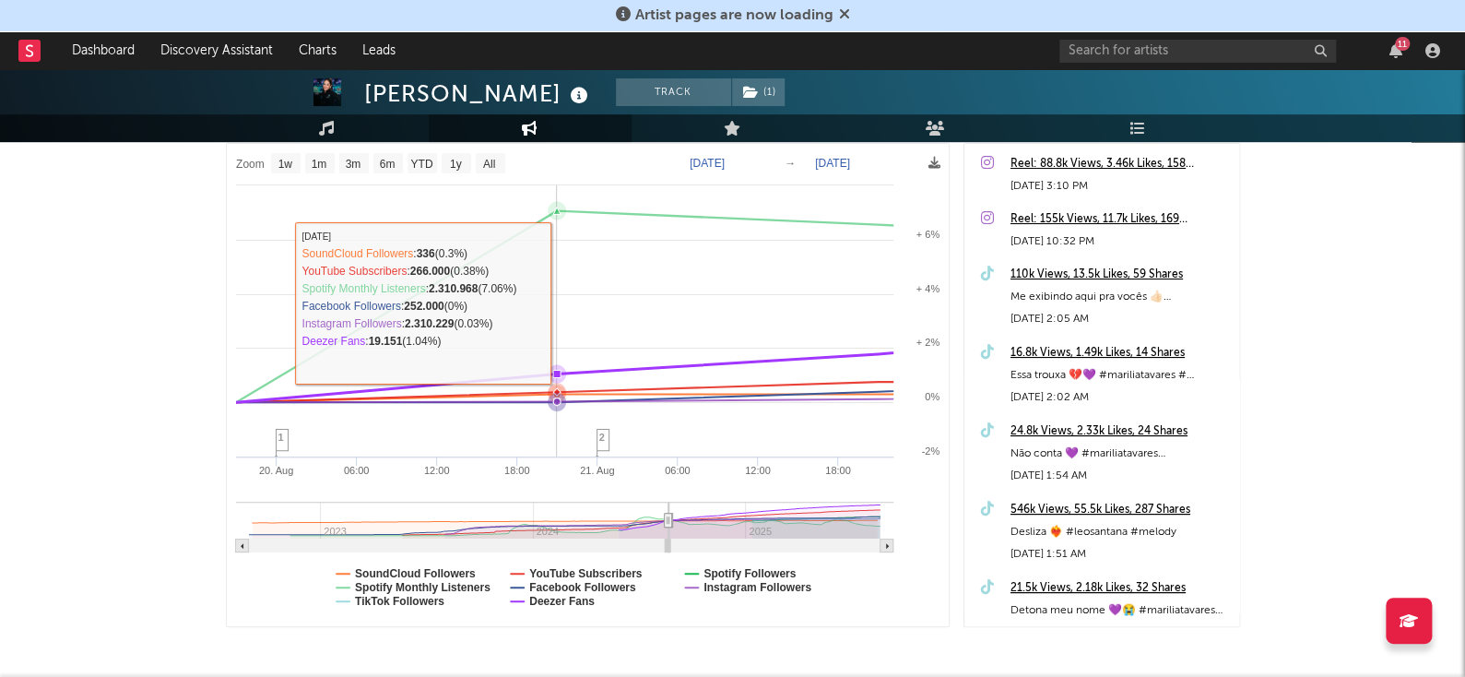
click at [458, 325] on rect at bounding box center [588, 385] width 722 height 482
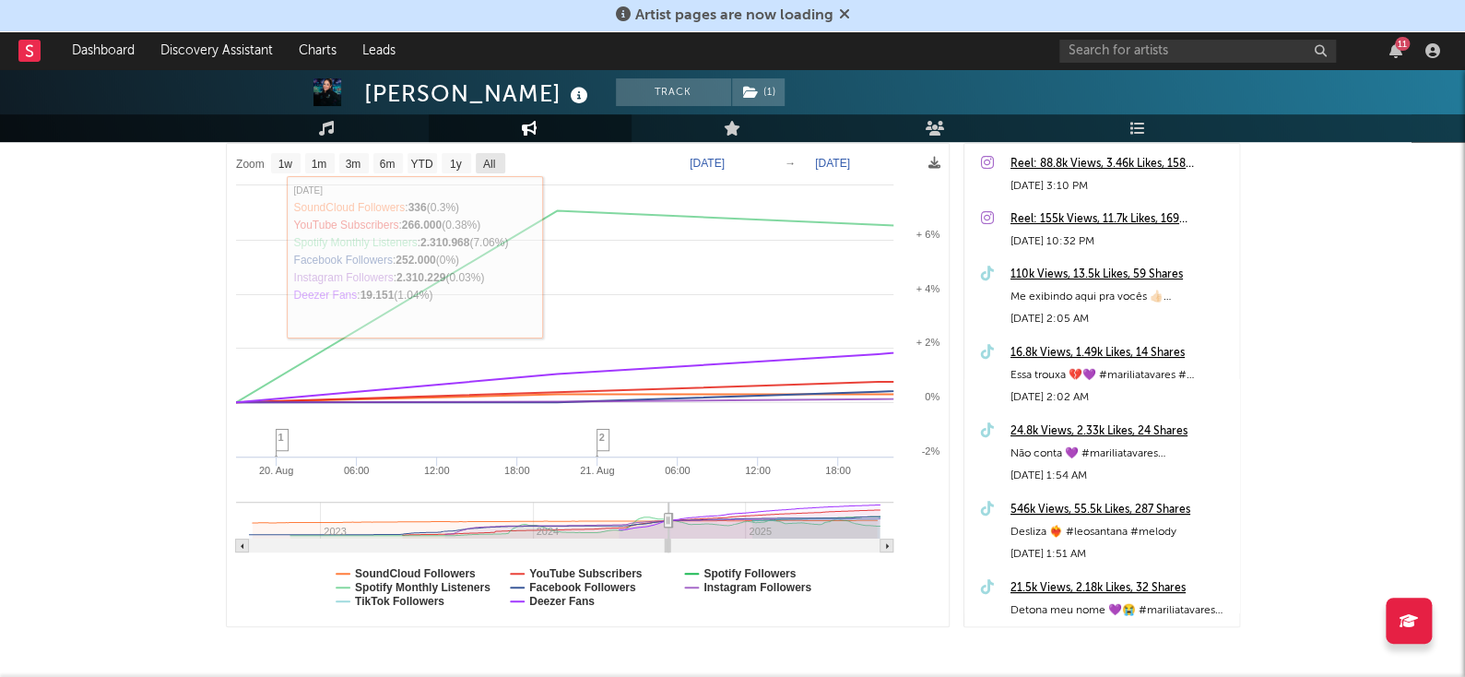
click at [491, 163] on text "All" at bounding box center [488, 164] width 12 height 13
select select "All"
type input "[DATE]"
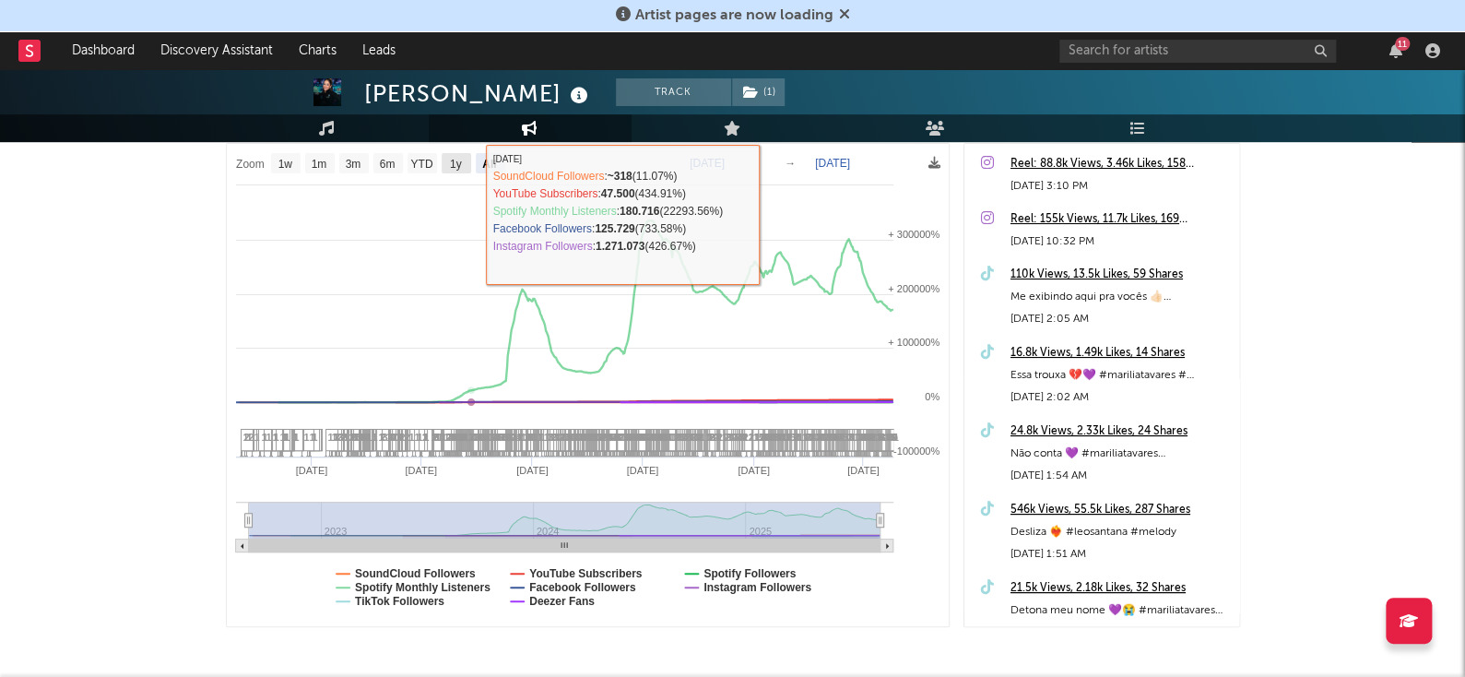
click at [465, 166] on rect at bounding box center [457, 163] width 30 height 20
select select "1y"
type input "[DATE]"
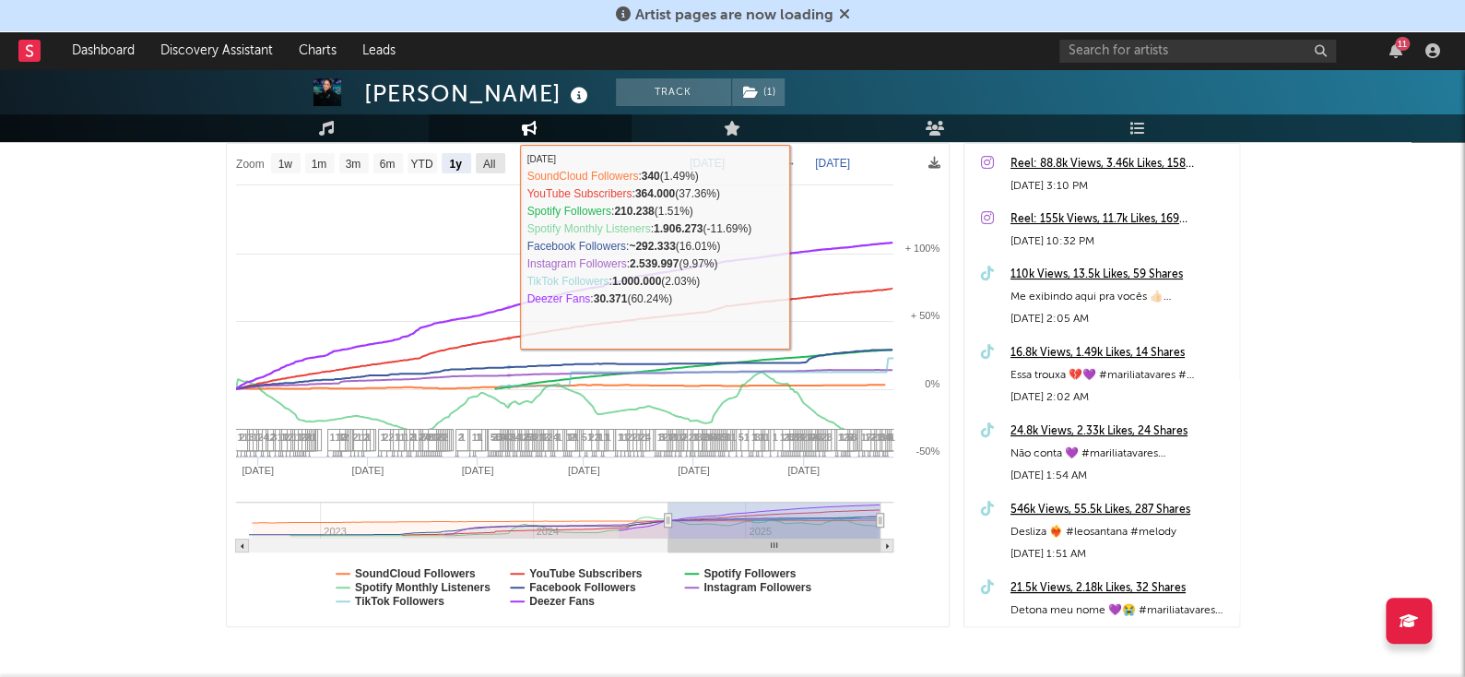
click at [493, 171] on text "All" at bounding box center [488, 164] width 12 height 13
select select "All"
type input "[DATE]"
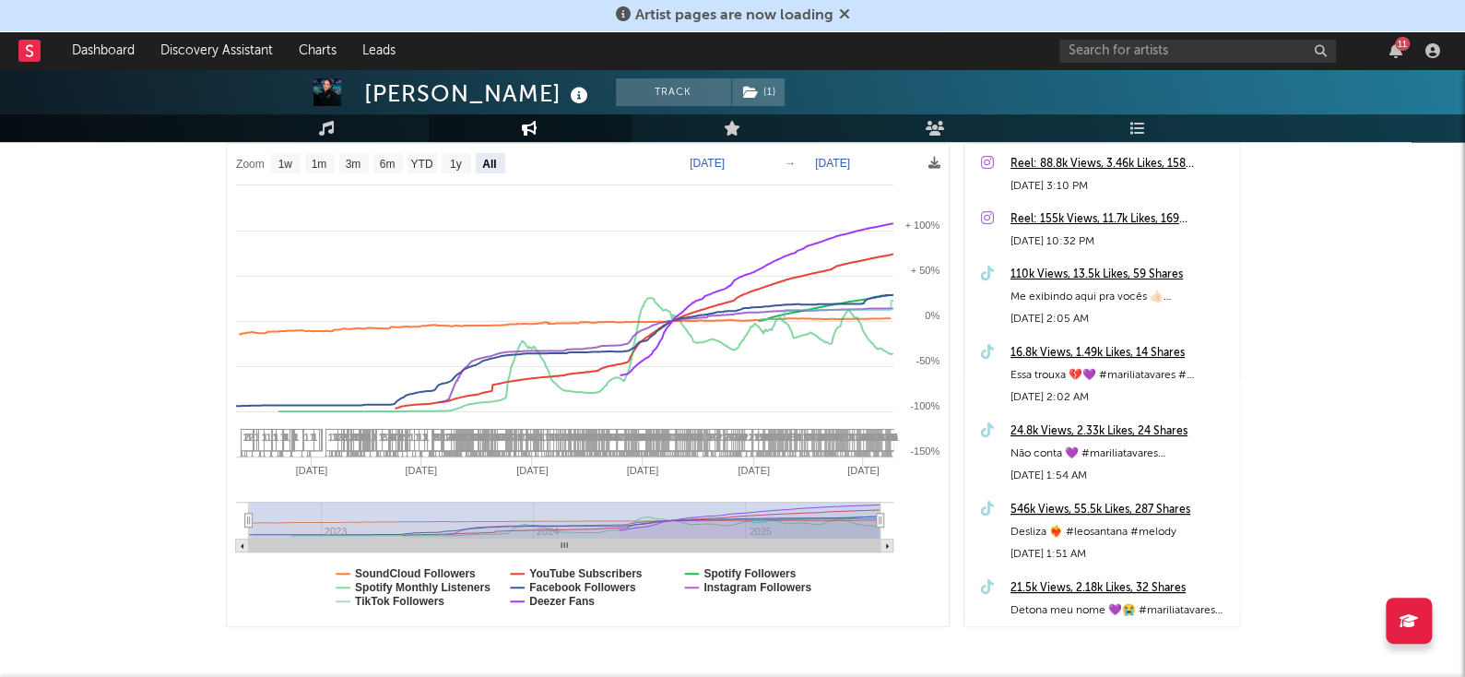
select select "All"
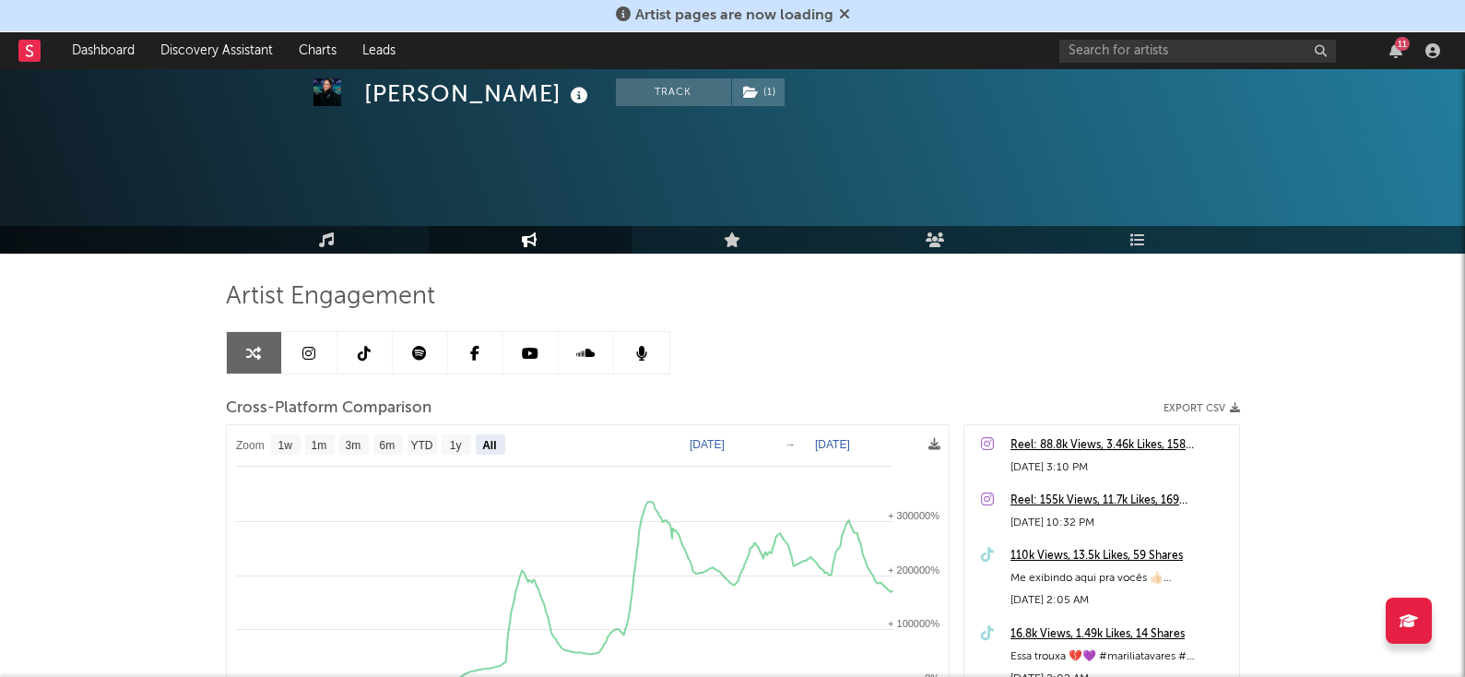
scroll to position [281, 0]
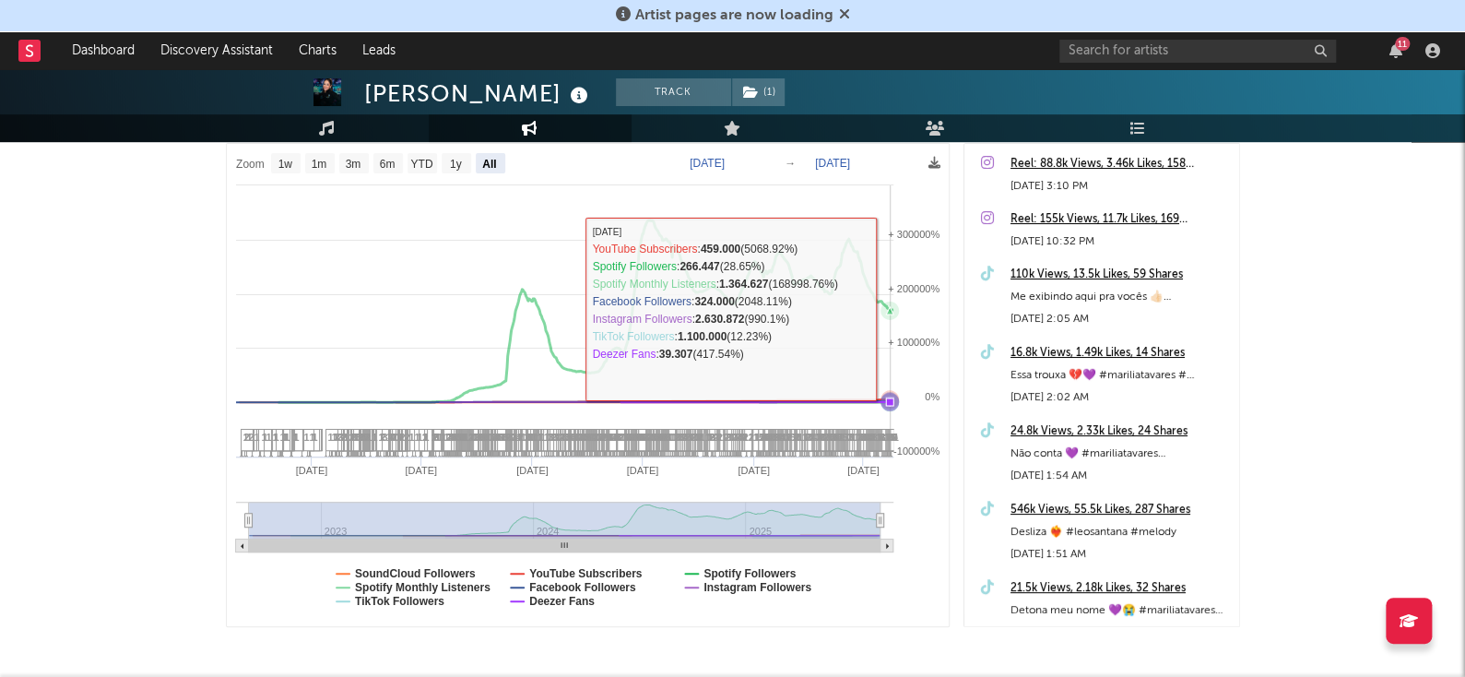
click at [890, 307] on icon at bounding box center [889, 311] width 18 height 18
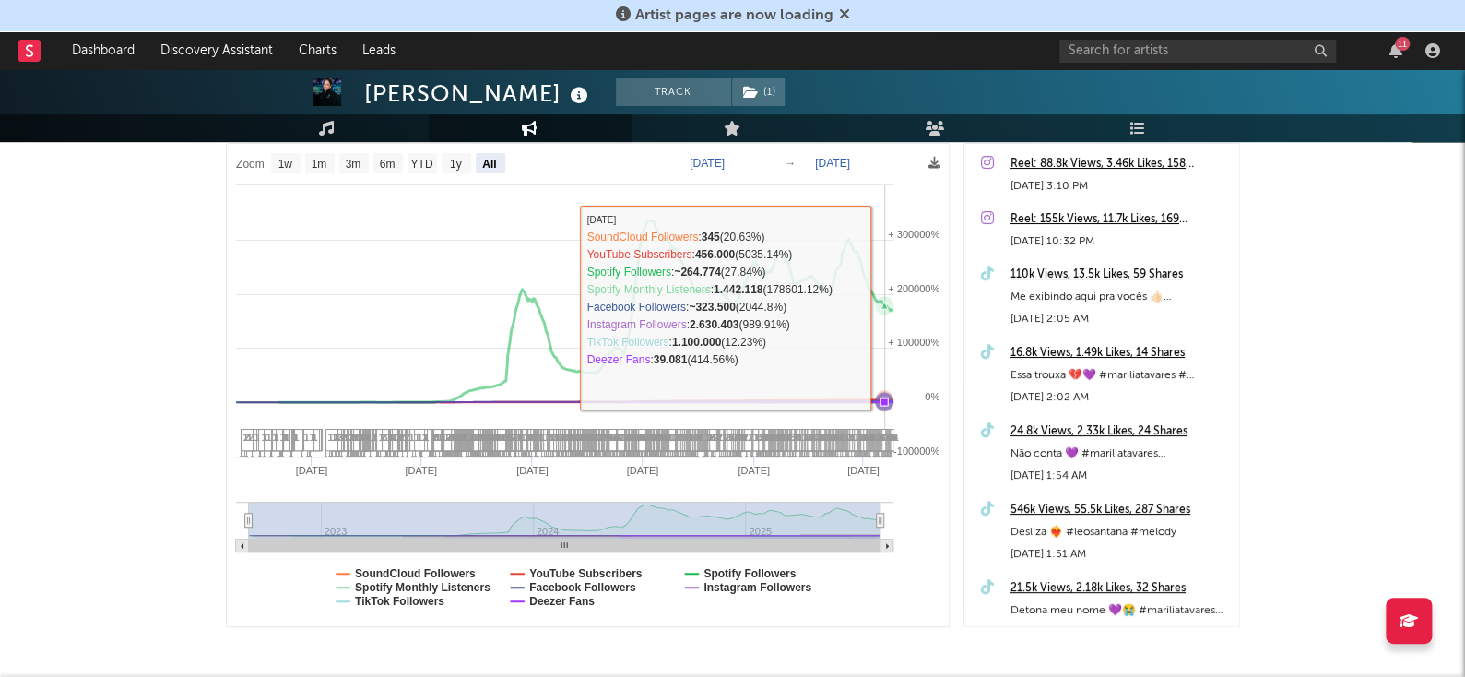
click at [884, 306] on icon at bounding box center [884, 305] width 7 height 7
click at [892, 309] on icon at bounding box center [891, 309] width 7 height 7
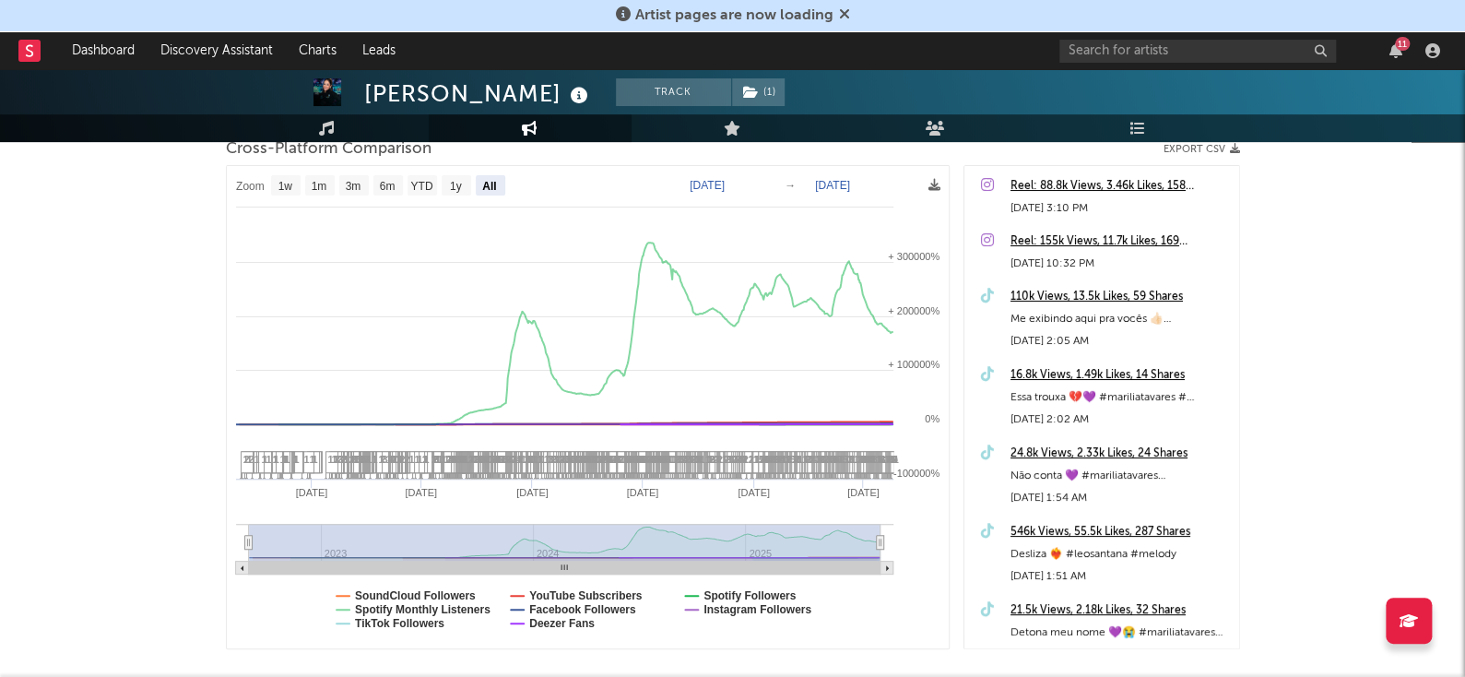
scroll to position [192, 0]
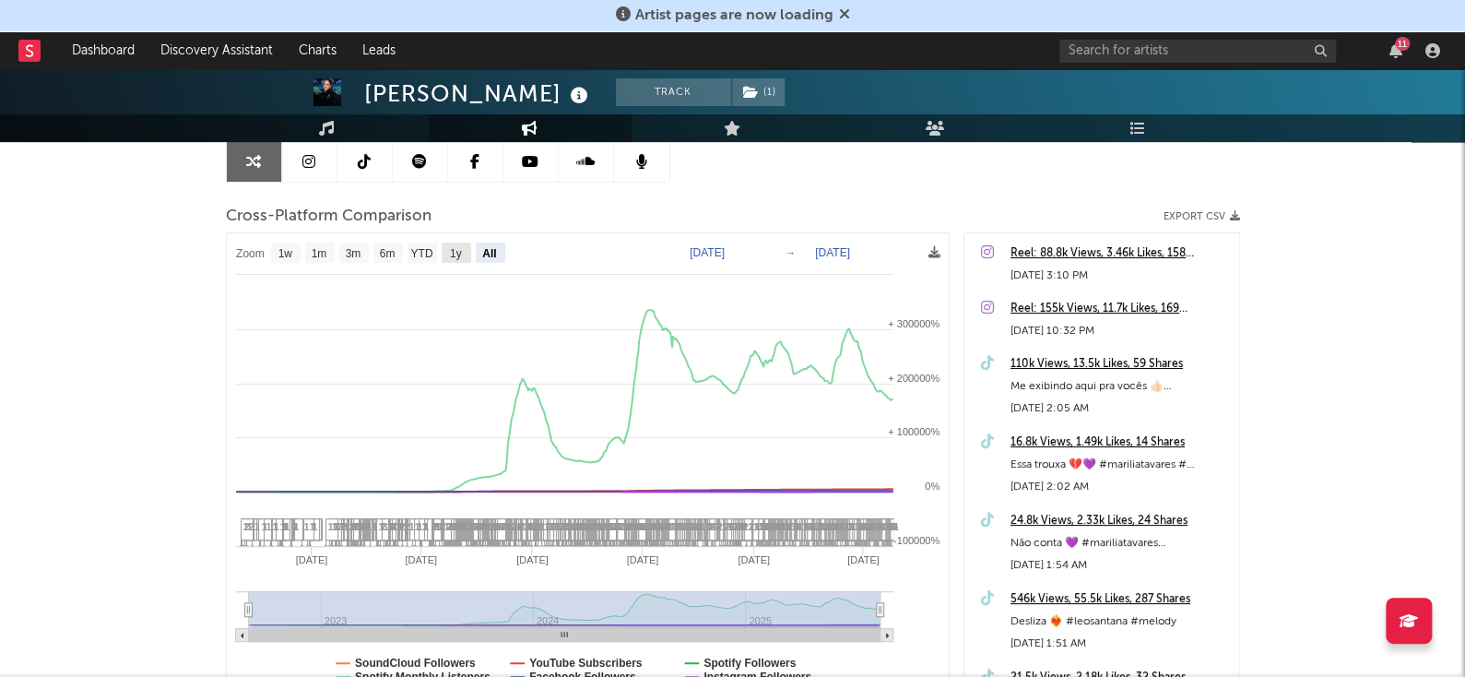
click at [456, 258] on text "1y" at bounding box center [455, 253] width 12 height 13
select select "1y"
type input "[DATE]"
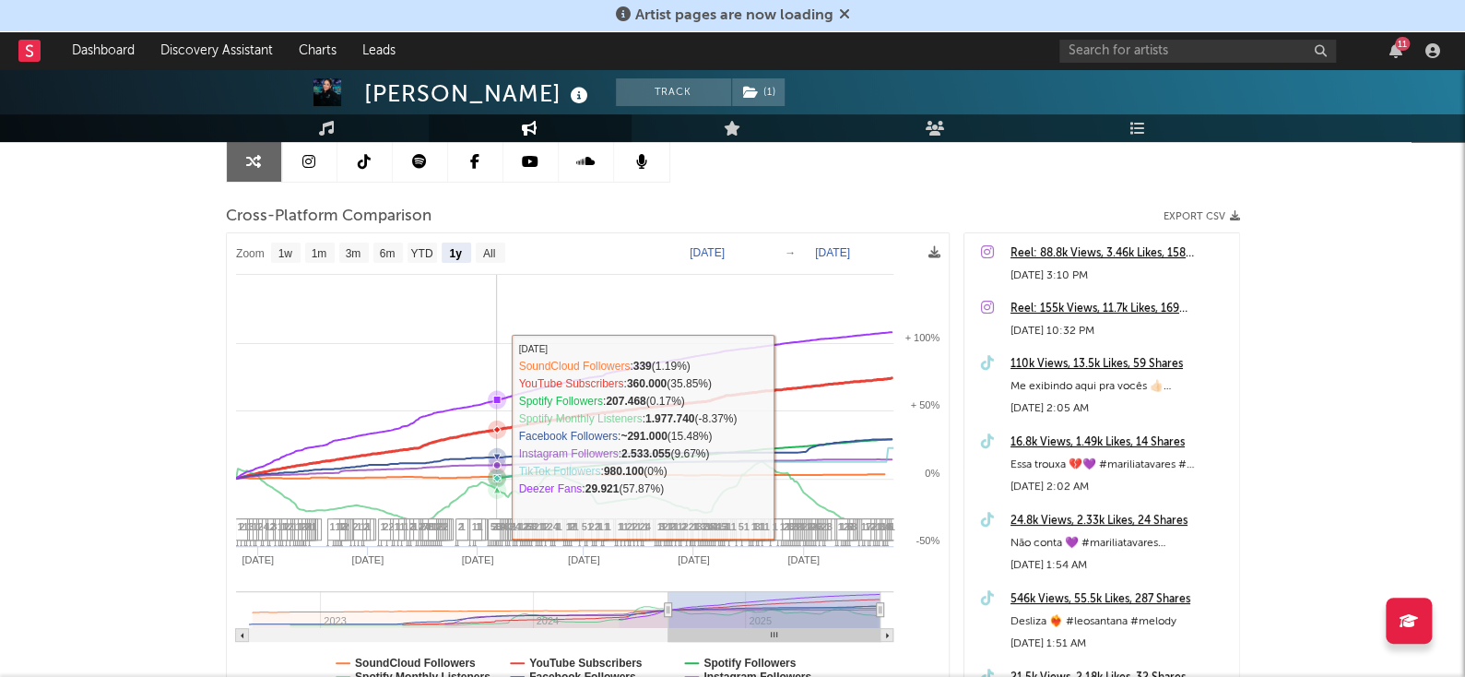
click at [496, 433] on icon at bounding box center [497, 429] width 18 height 18
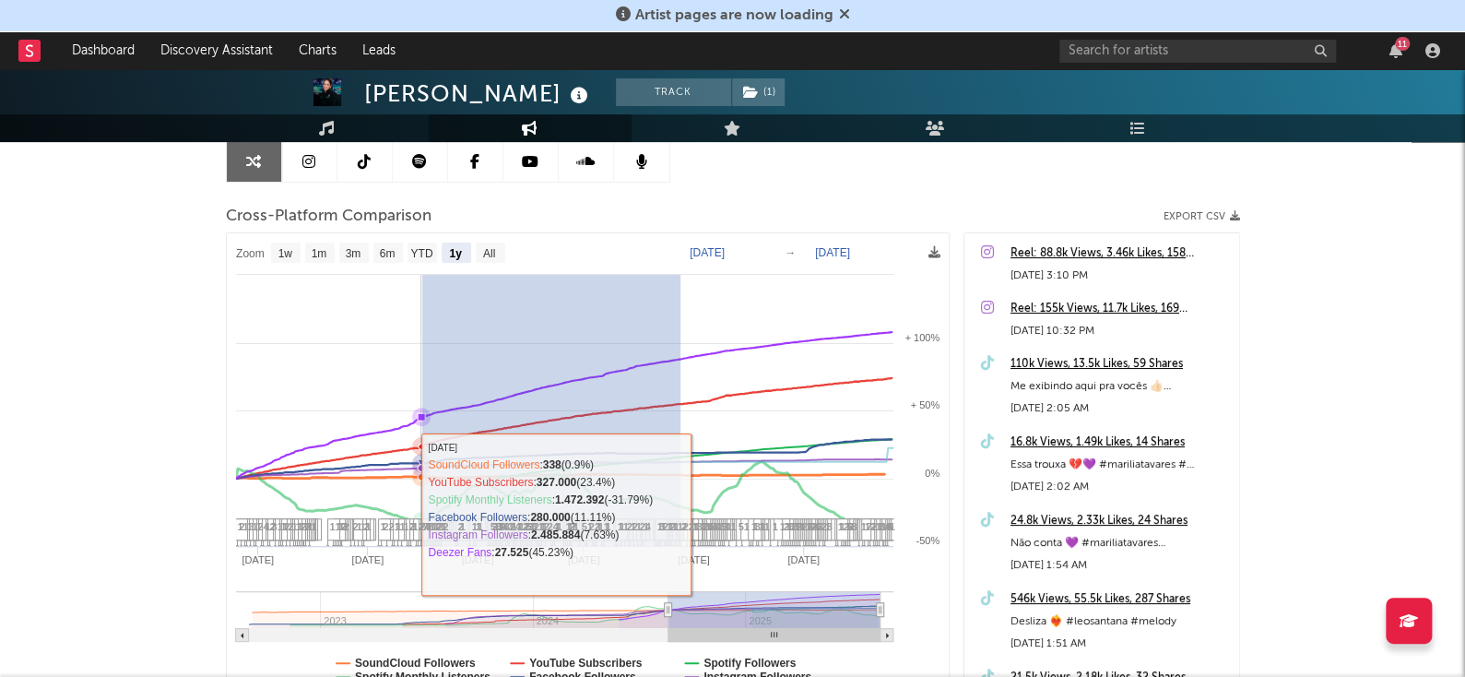
drag, startPoint x: 680, startPoint y: 472, endPoint x: 521, endPoint y: 432, distance: 163.7
select select "3m"
type input "[DATE]"
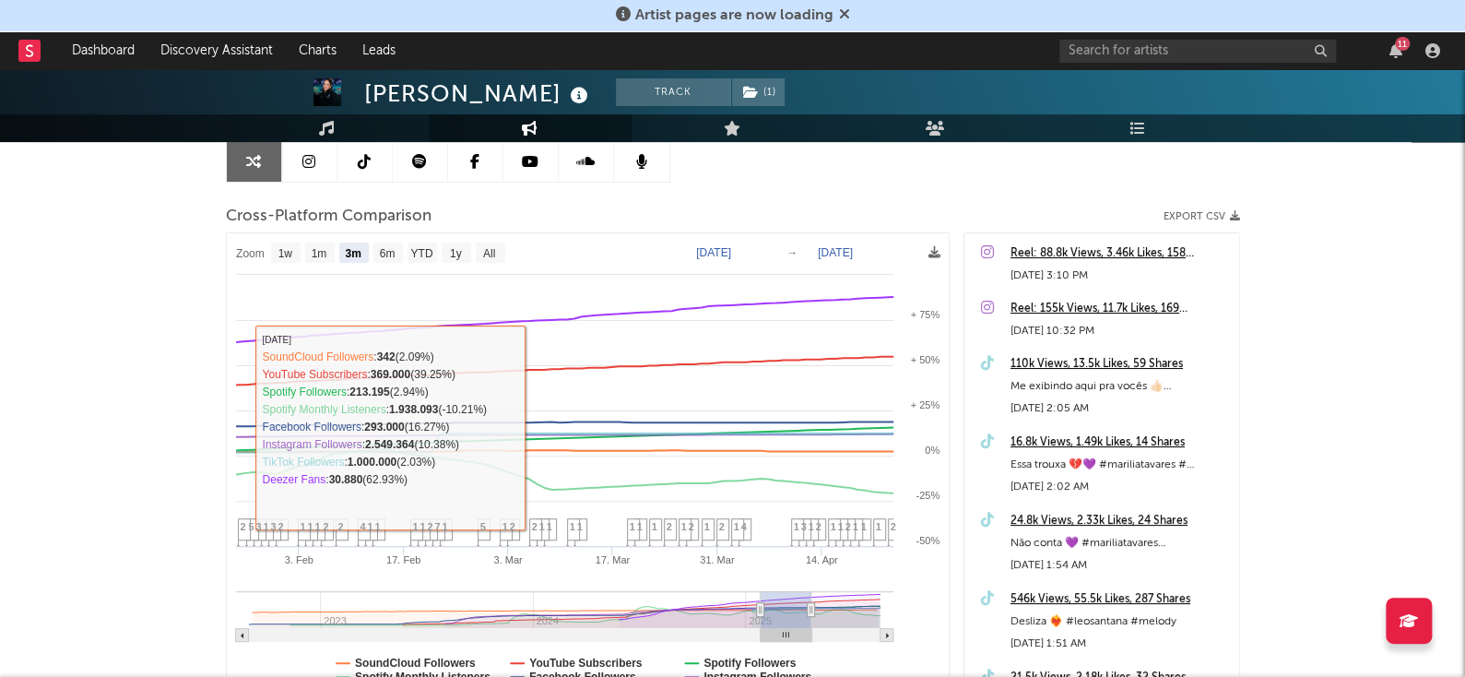
select select "3m"
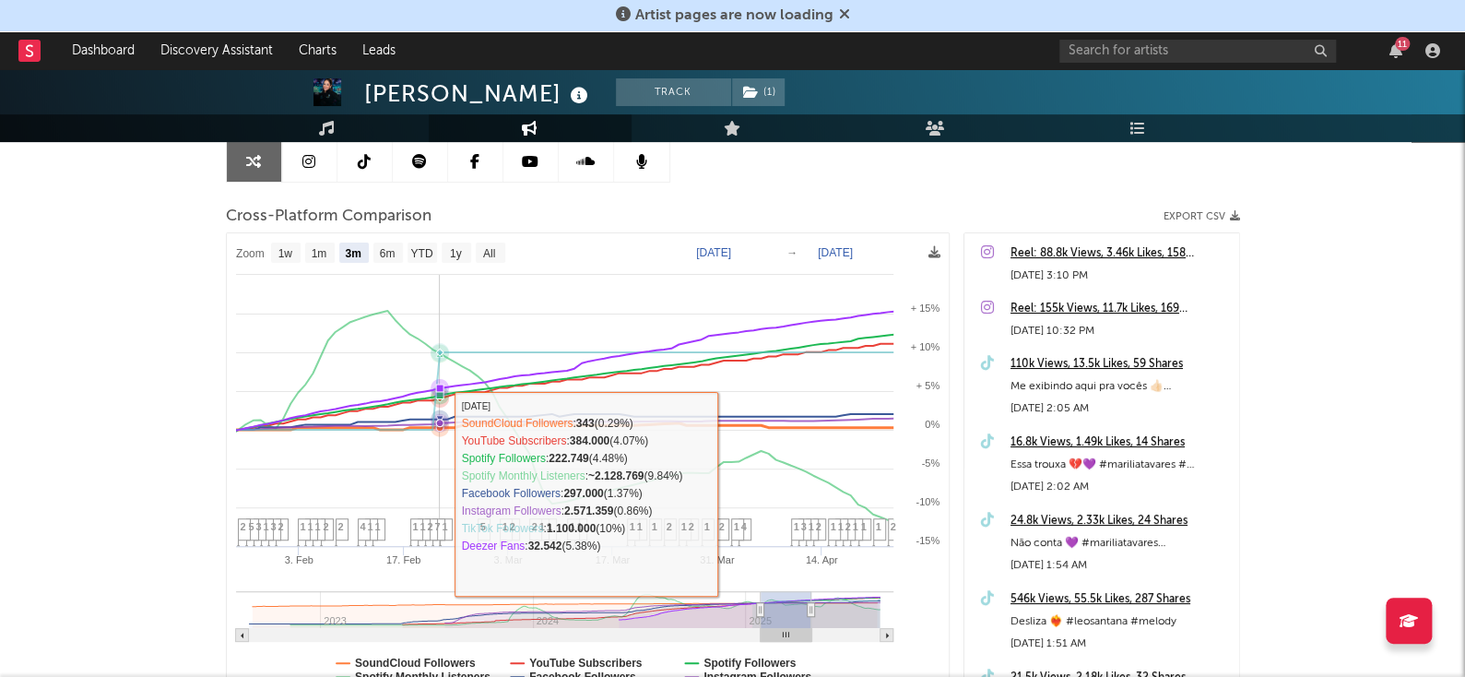
click at [437, 492] on rect at bounding box center [588, 474] width 722 height 482
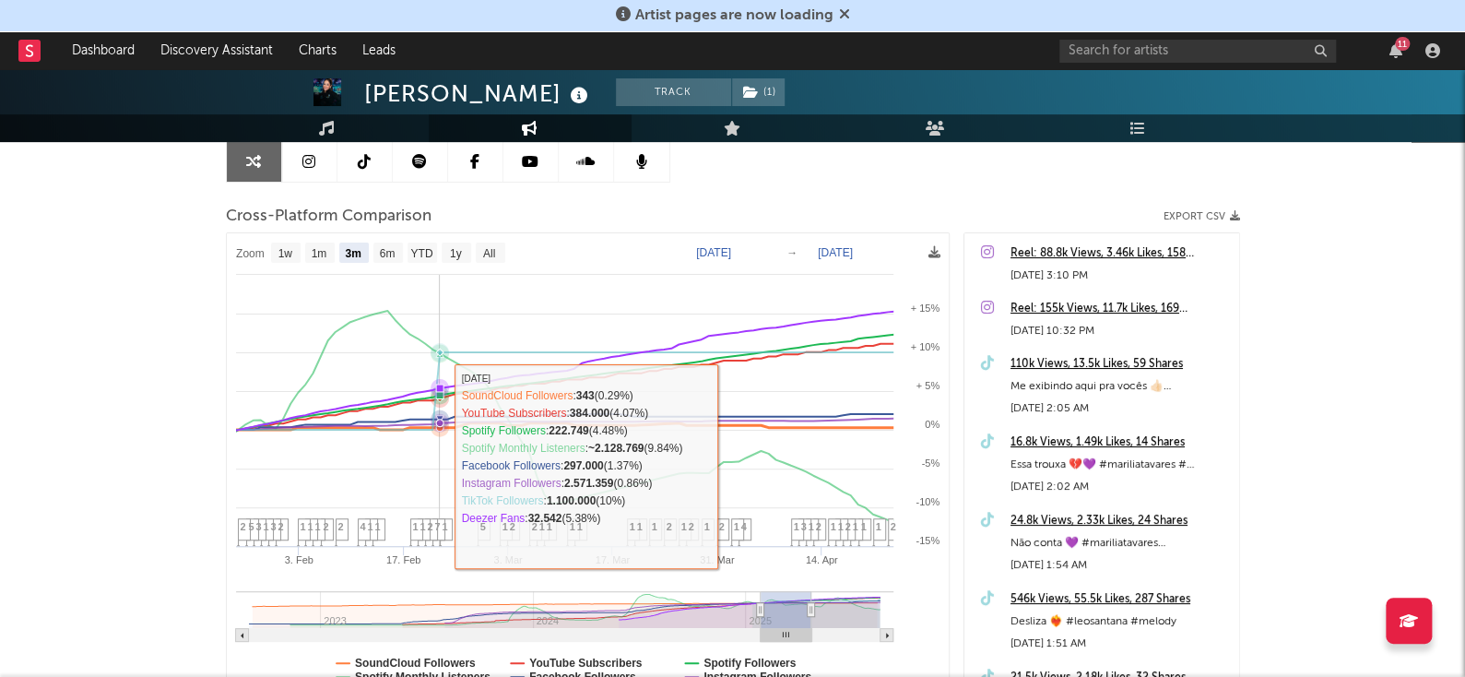
click at [439, 464] on rect at bounding box center [588, 474] width 722 height 482
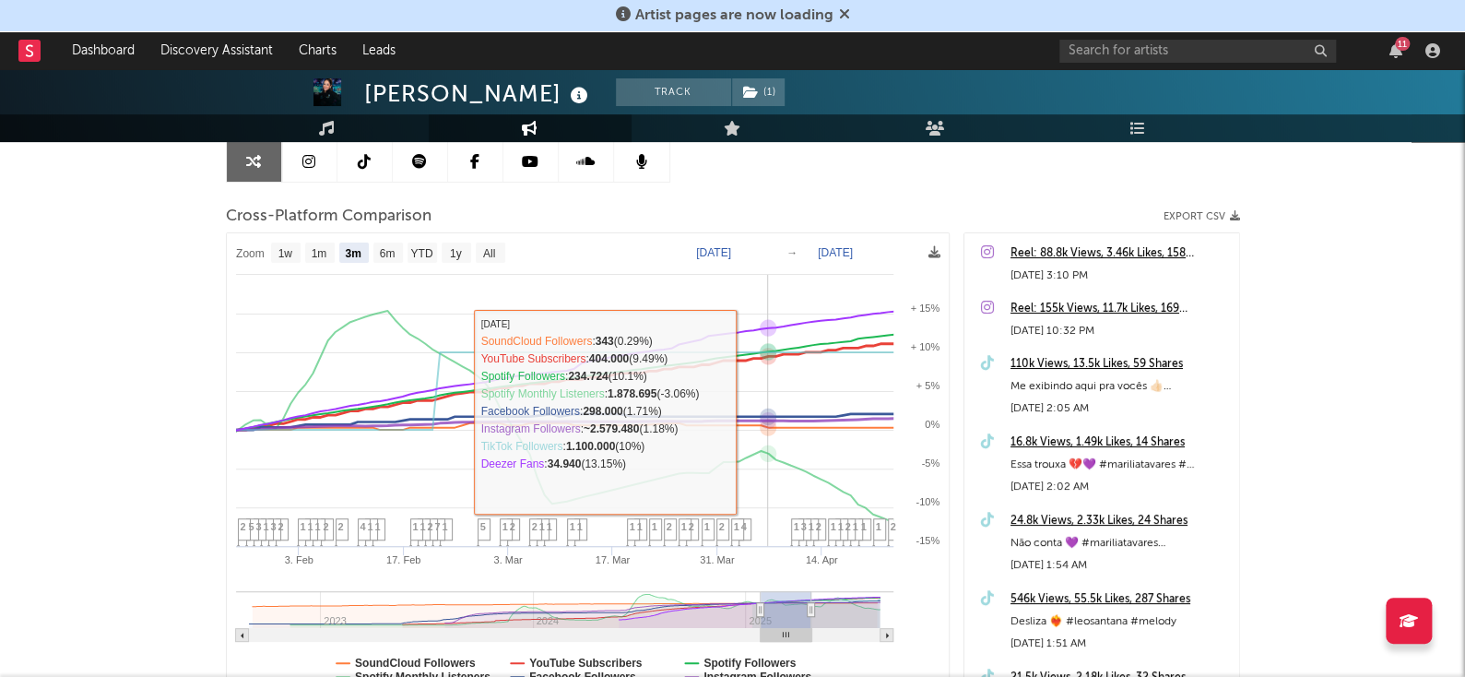
click at [765, 410] on g at bounding box center [565, 469] width 669 height 317
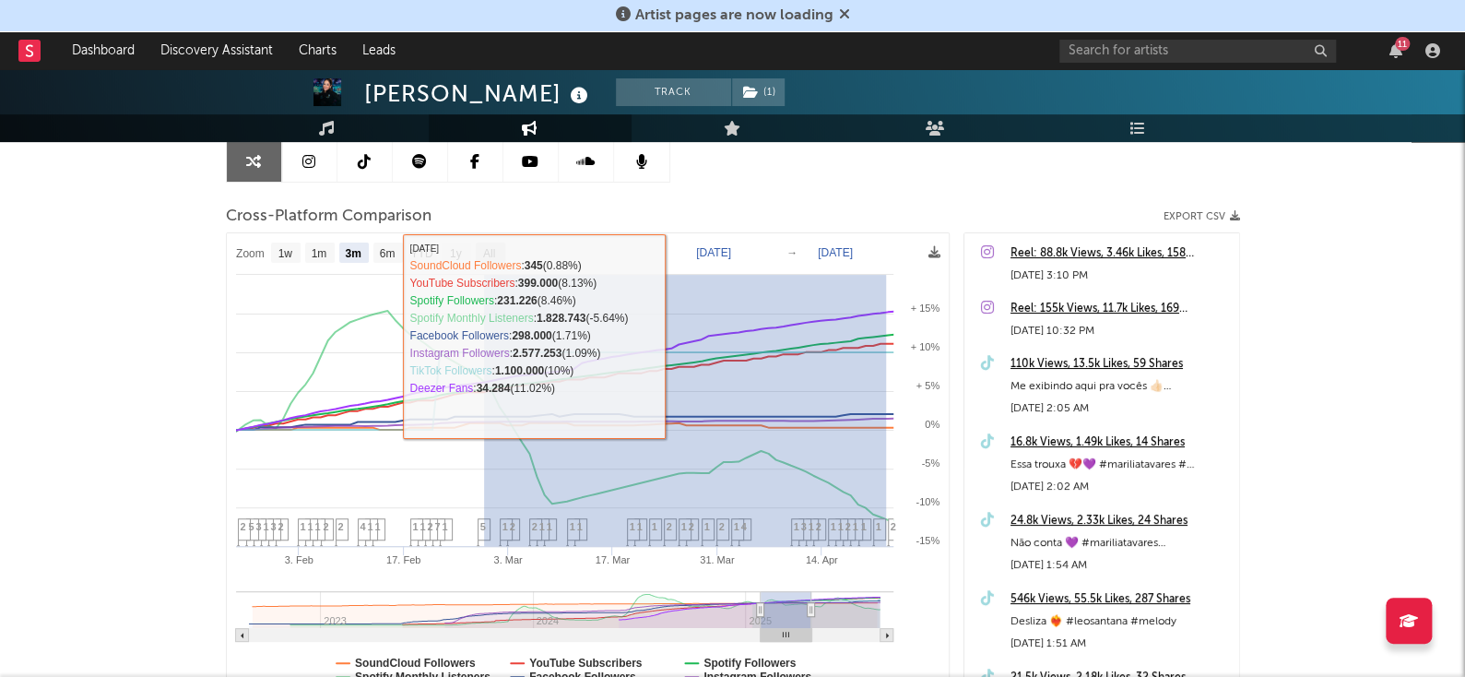
drag, startPoint x: 885, startPoint y: 345, endPoint x: 491, endPoint y: 254, distance: 405.1
click at [491, 254] on icon "Created with Highcharts 10.3.3 [DATE]. [DATE]. Mar [DATE]. Mar [DATE] 2024 2025…" at bounding box center [588, 474] width 722 height 482
type input "[DATE]"
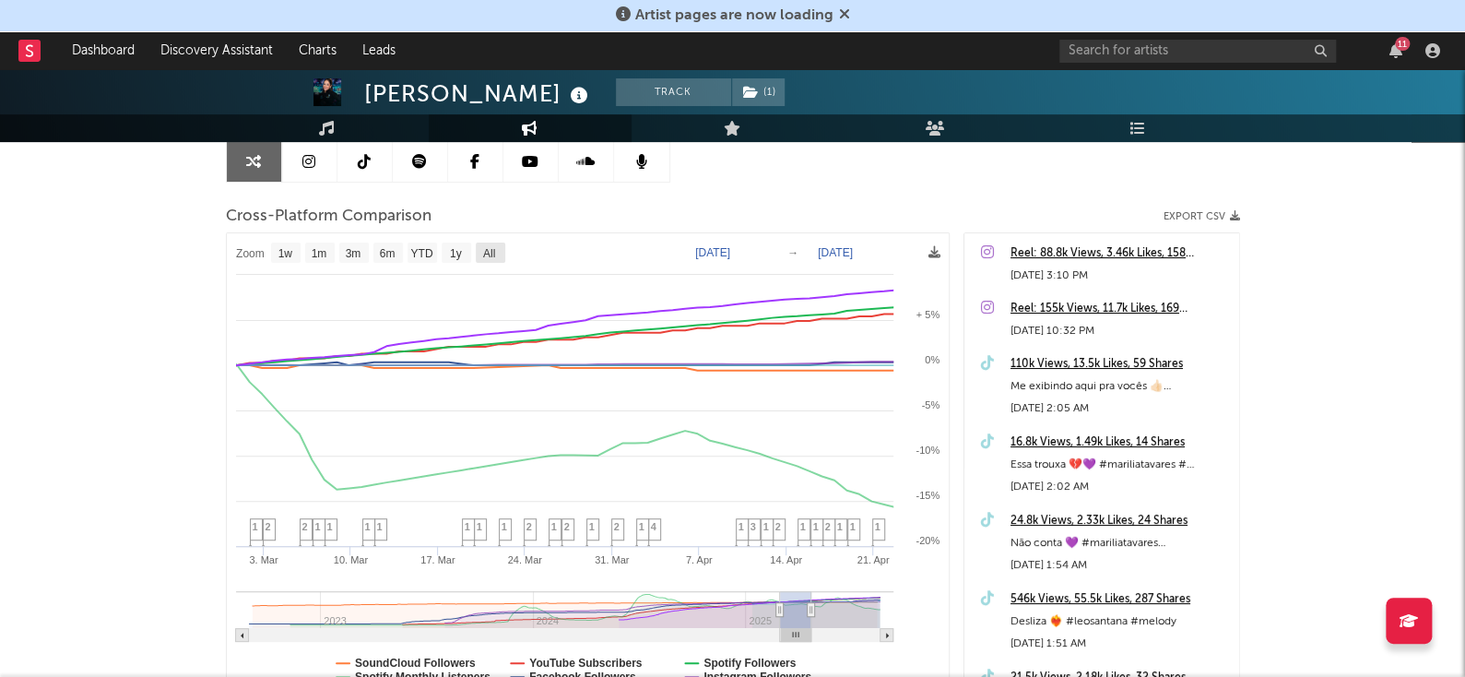
click at [491, 254] on text "All" at bounding box center [488, 253] width 12 height 13
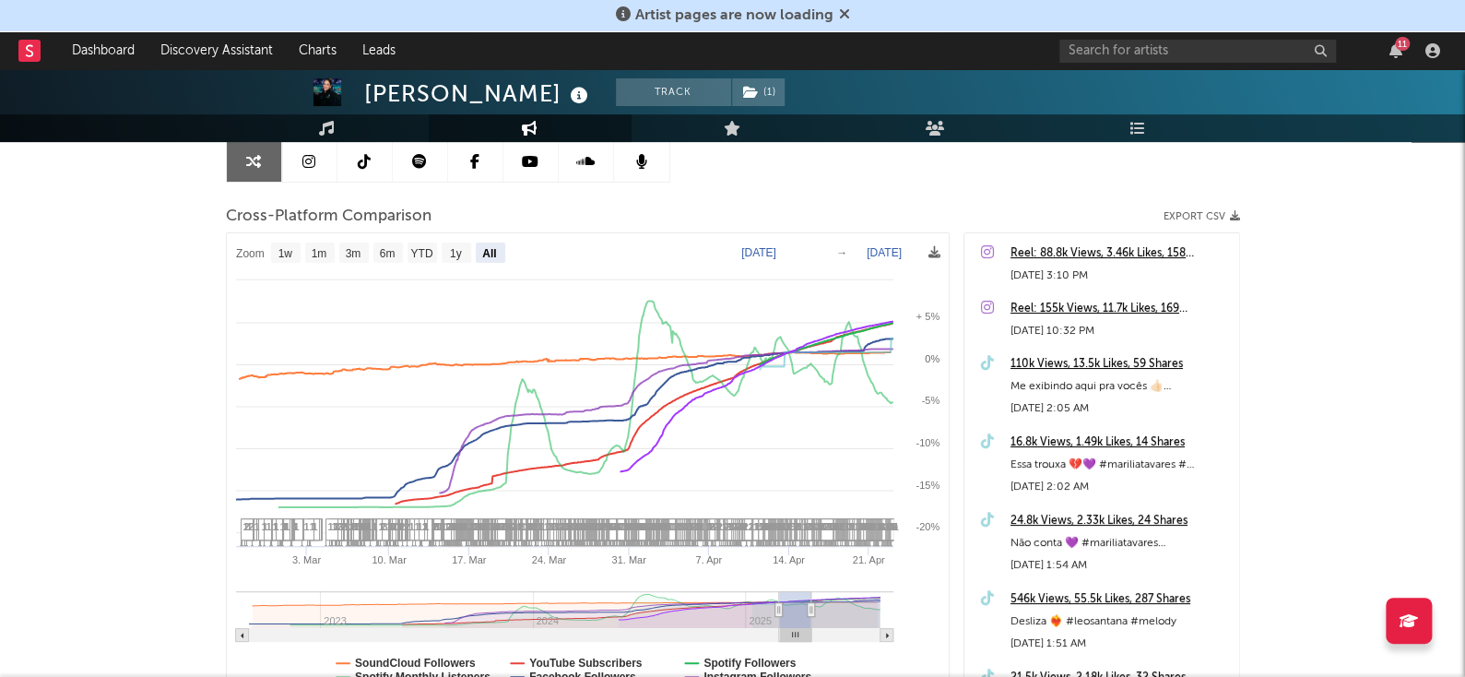
select select "All"
type input "[DATE]"
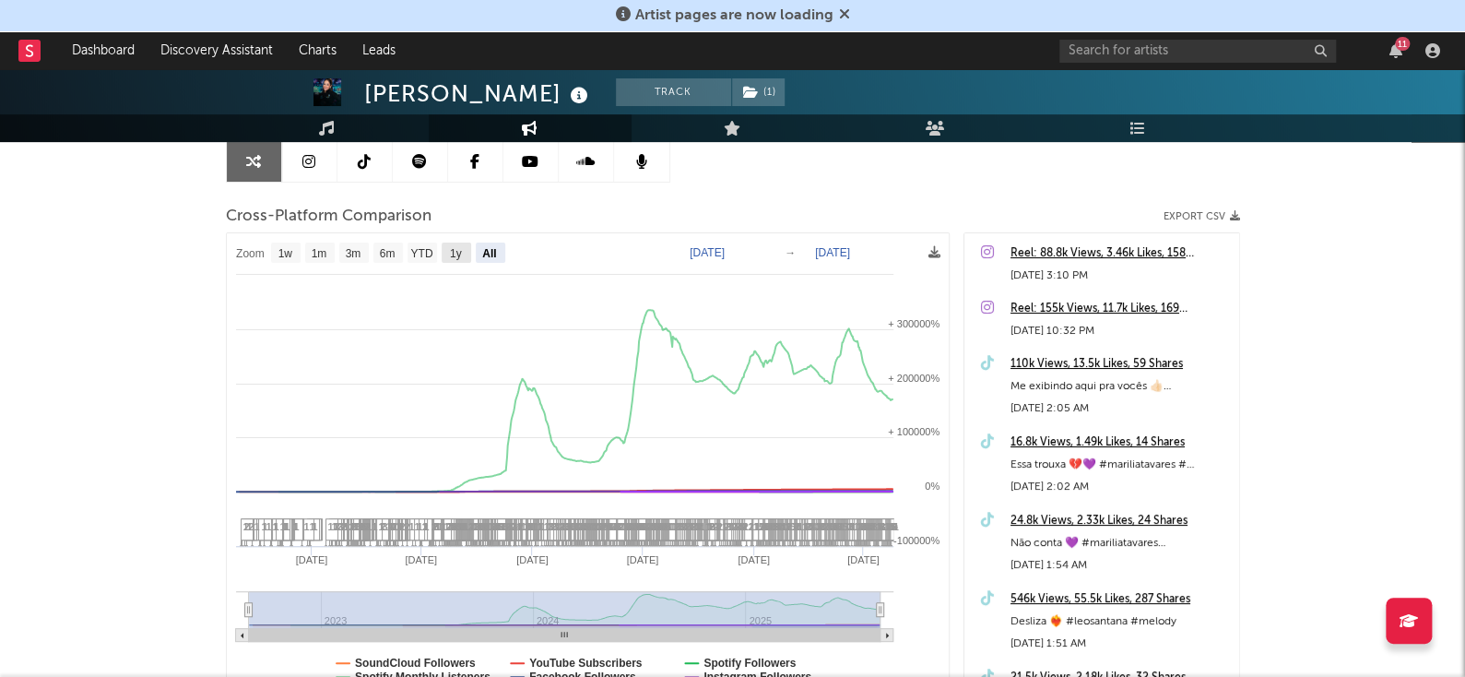
click at [456, 257] on text "1y" at bounding box center [455, 253] width 12 height 13
select select "1y"
type input "[DATE]"
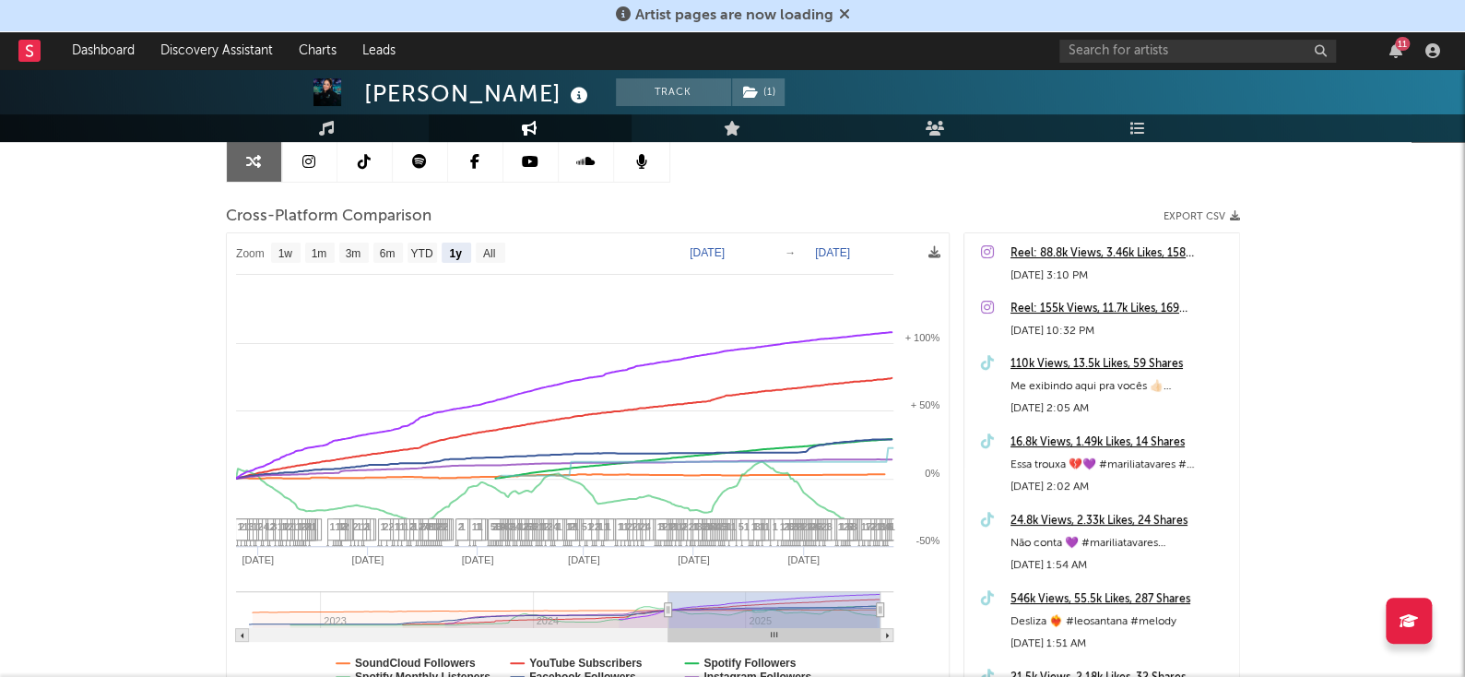
click at [380, 261] on rect at bounding box center [588, 474] width 722 height 482
click at [381, 258] on text "6m" at bounding box center [387, 253] width 16 height 13
select select "6m"
type input "[DATE]"
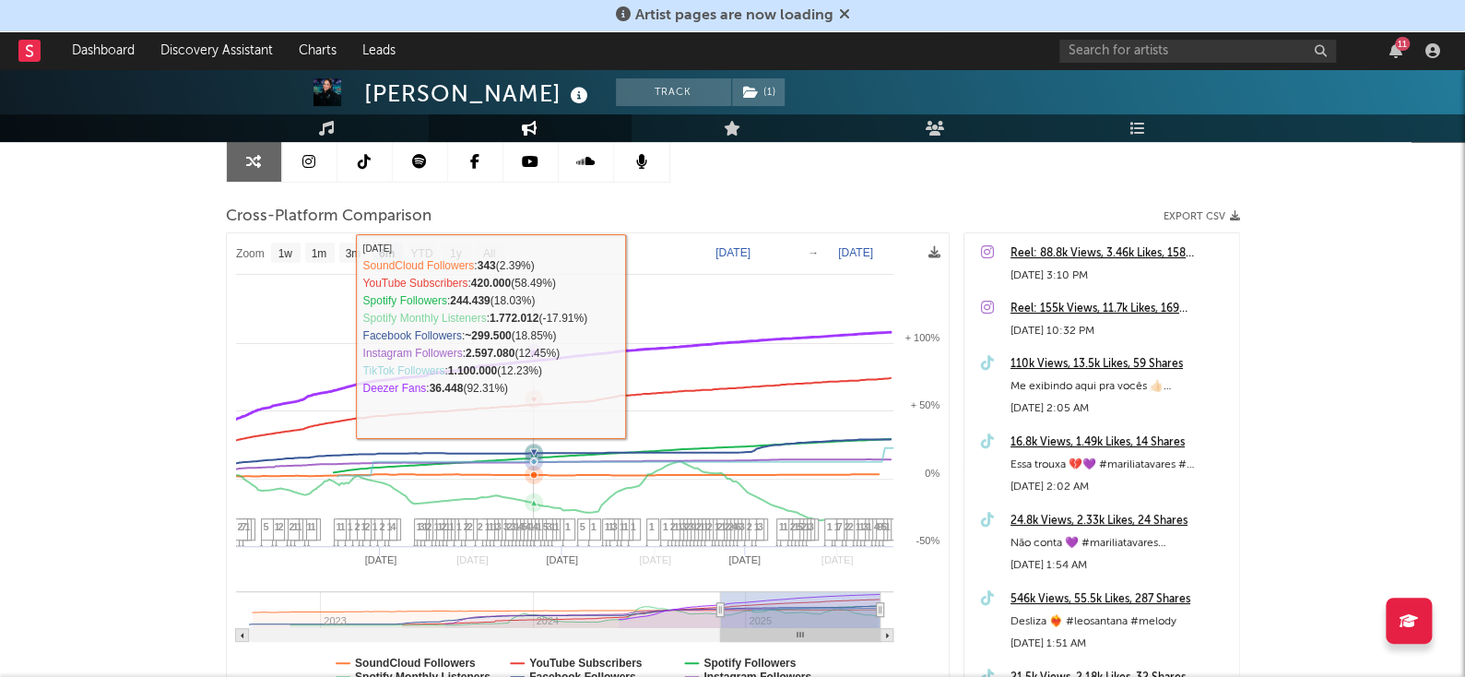
select select "6m"
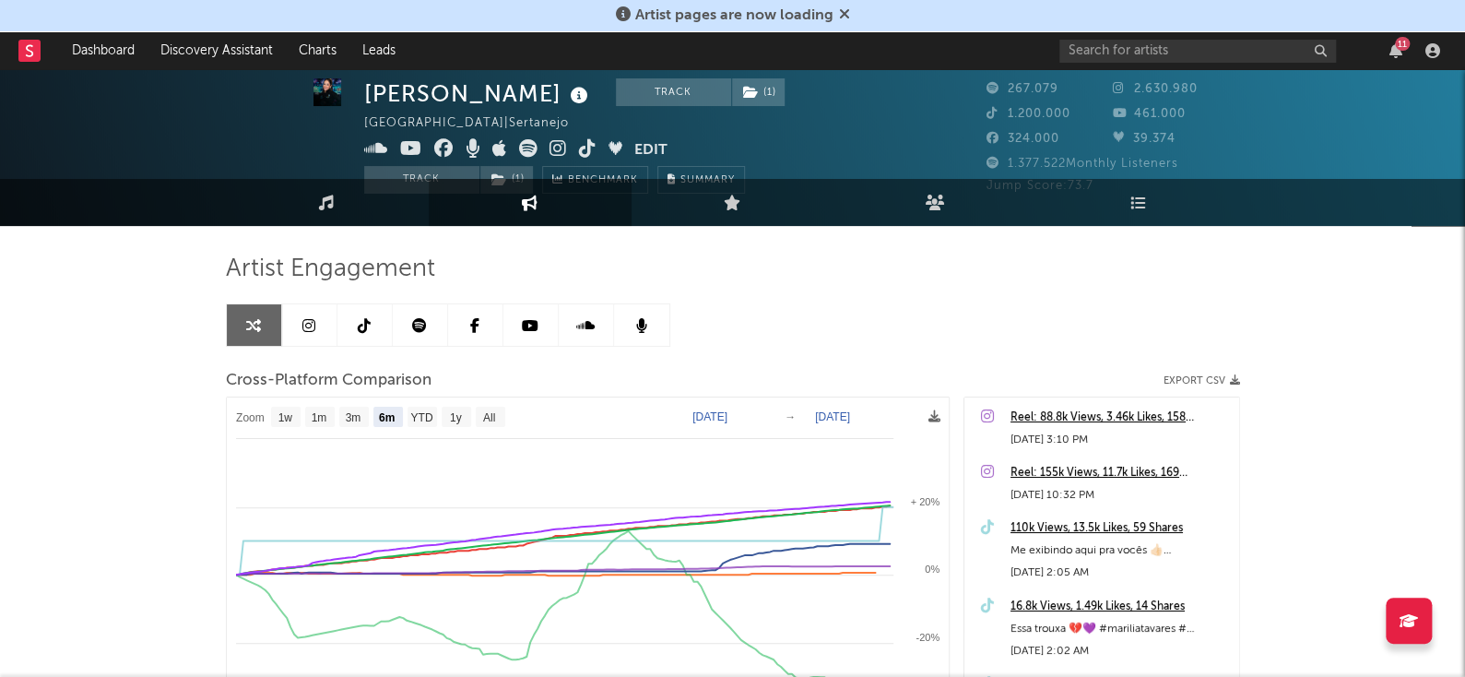
scroll to position [0, 0]
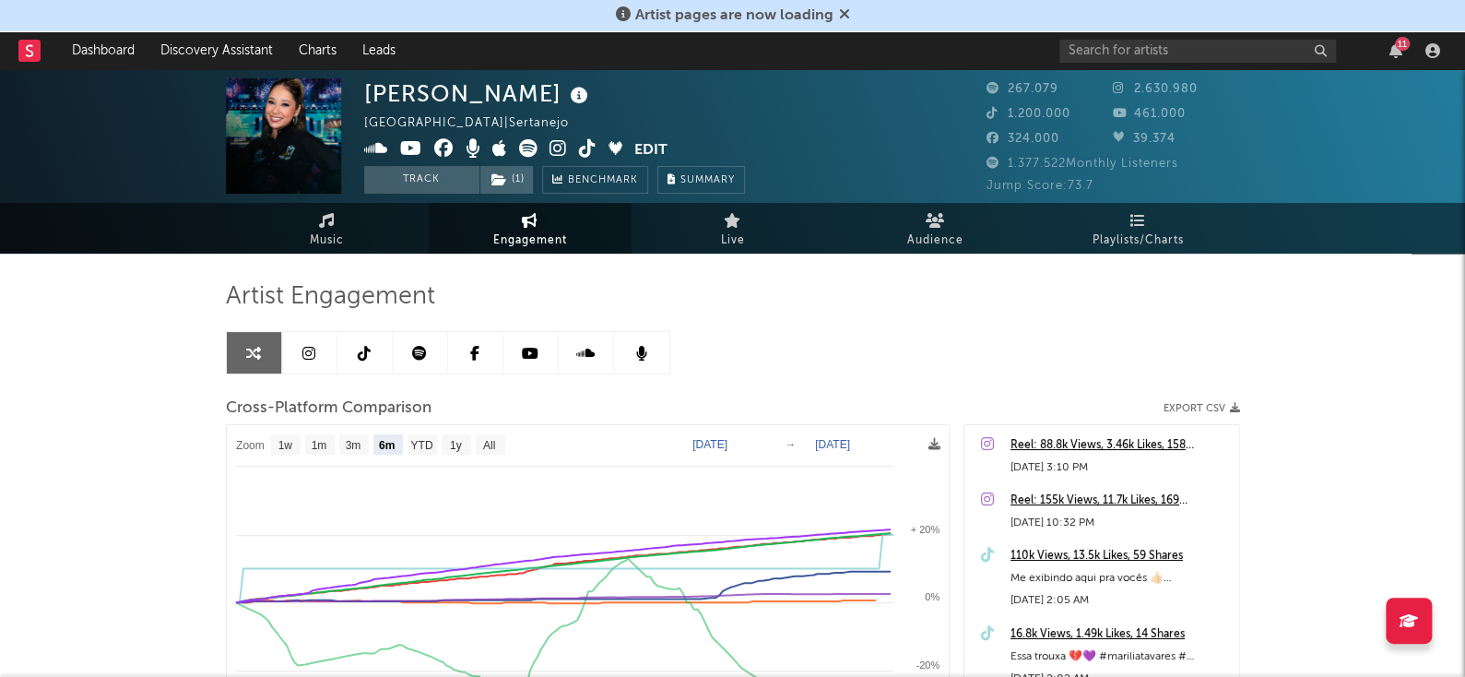
drag, startPoint x: 1476, startPoint y: 122, endPoint x: 898, endPoint y: 349, distance: 621.4
click at [898, 349] on div "Artist Engagement Cross-Platform Comparison Export CSV Zoom 1w 1m 3m 6m YTD 1y …" at bounding box center [733, 594] width 1014 height 627
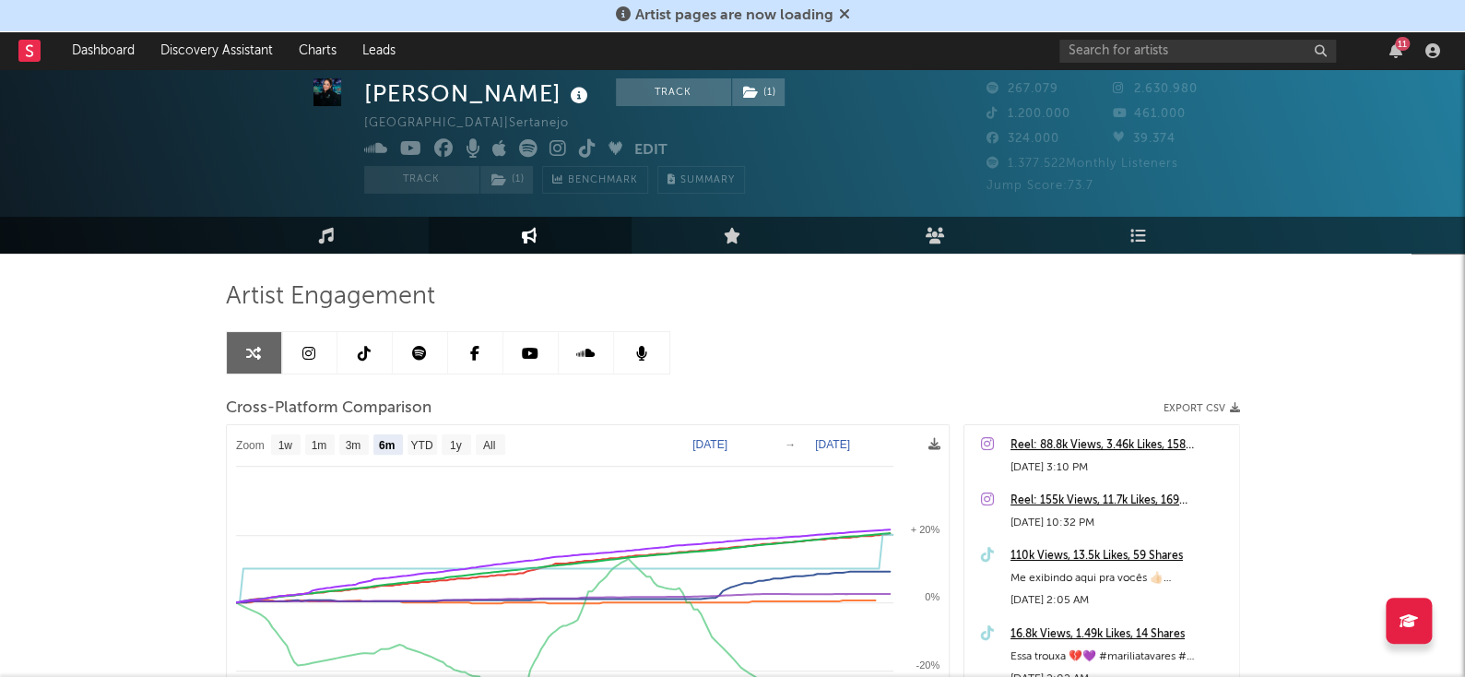
scroll to position [92, 0]
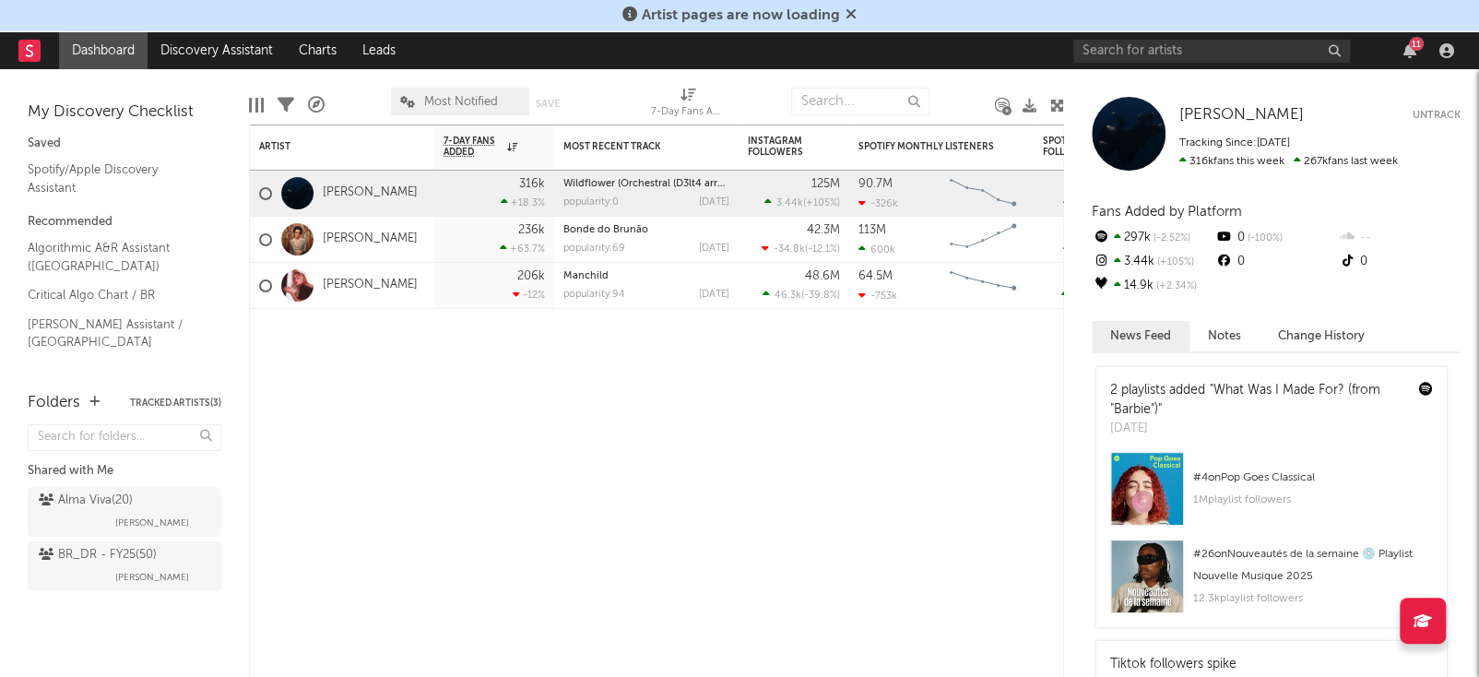
drag, startPoint x: 32, startPoint y: 54, endPoint x: 18, endPoint y: 63, distance: 16.1
click at [18, 63] on nav "Dashboard Discovery Assistant Charts Leads 11" at bounding box center [739, 50] width 1479 height 37
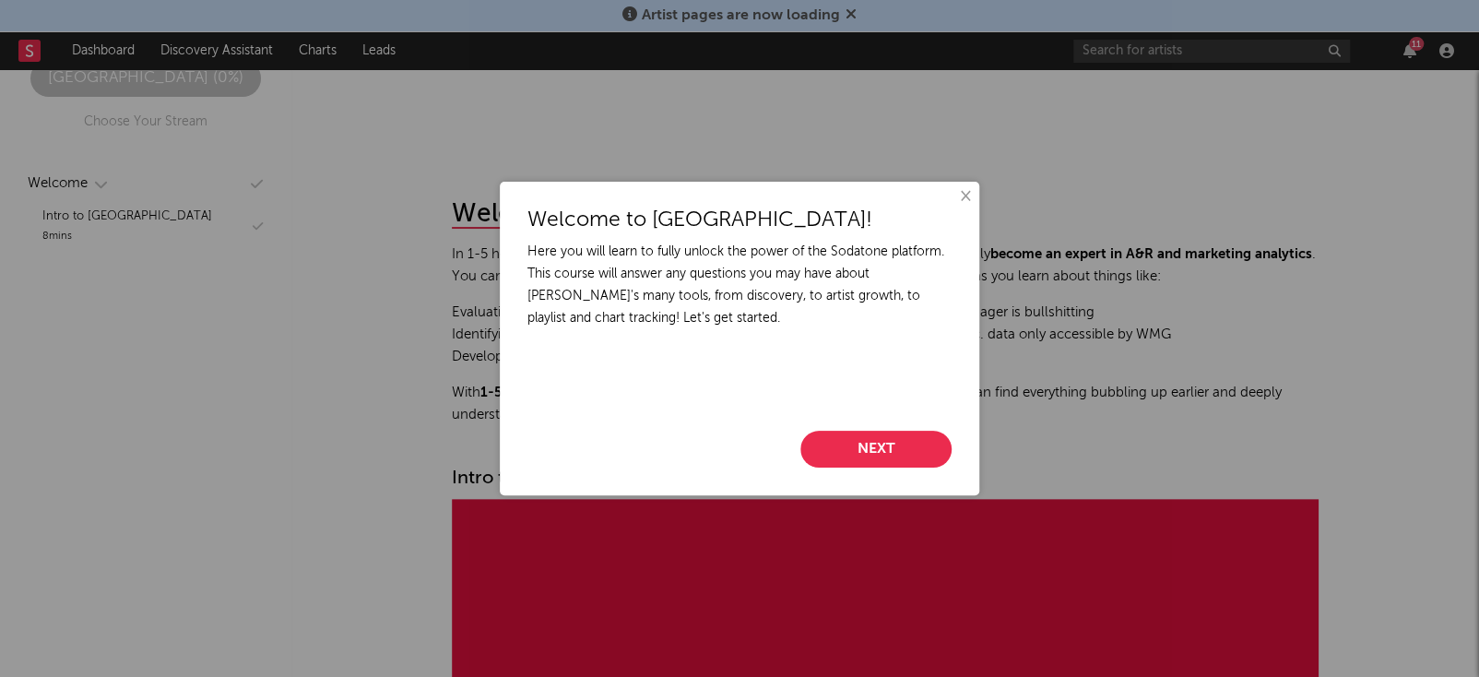
click at [491, 196] on button "×" at bounding box center [964, 196] width 20 height 20
